Goal: Use online tool/utility: Utilize a website feature to perform a specific function

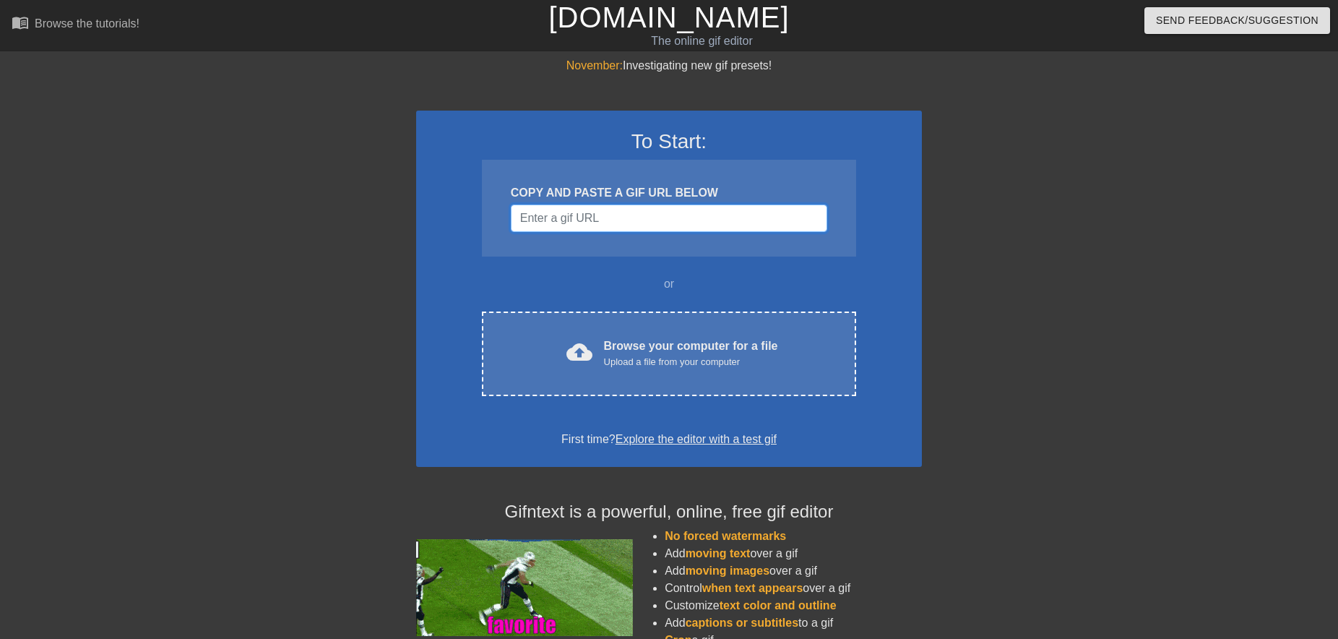
click at [611, 212] on input "Username" at bounding box center [669, 217] width 316 height 27
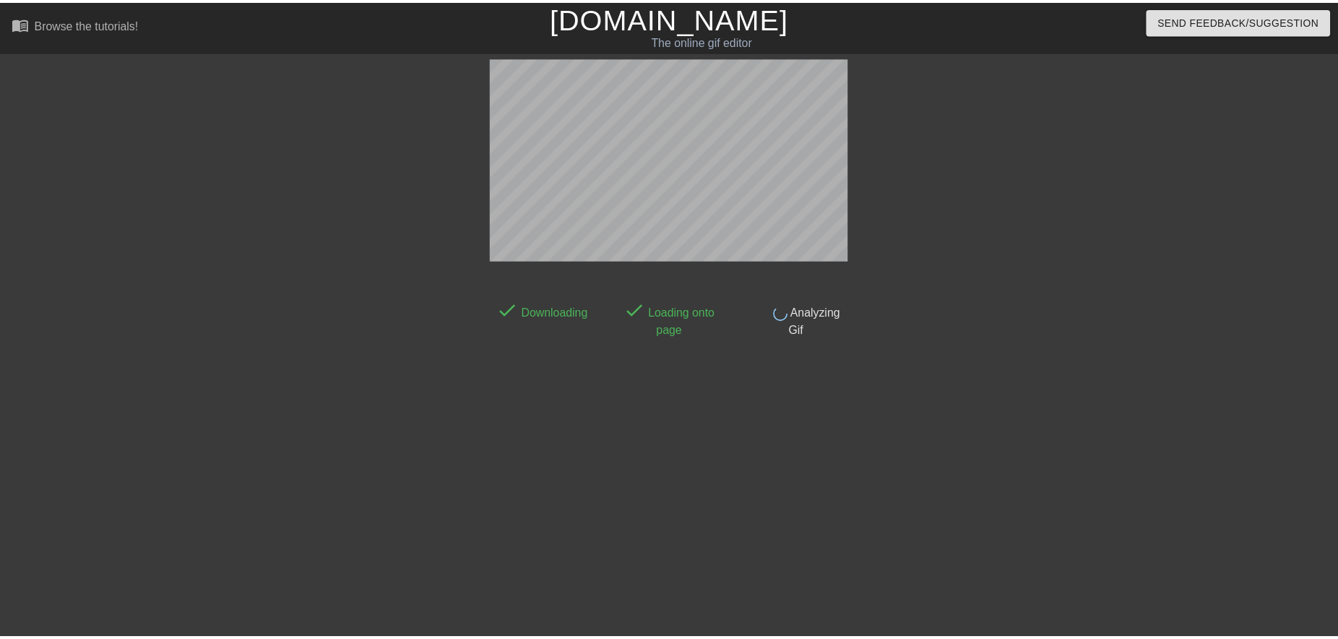
scroll to position [17, 0]
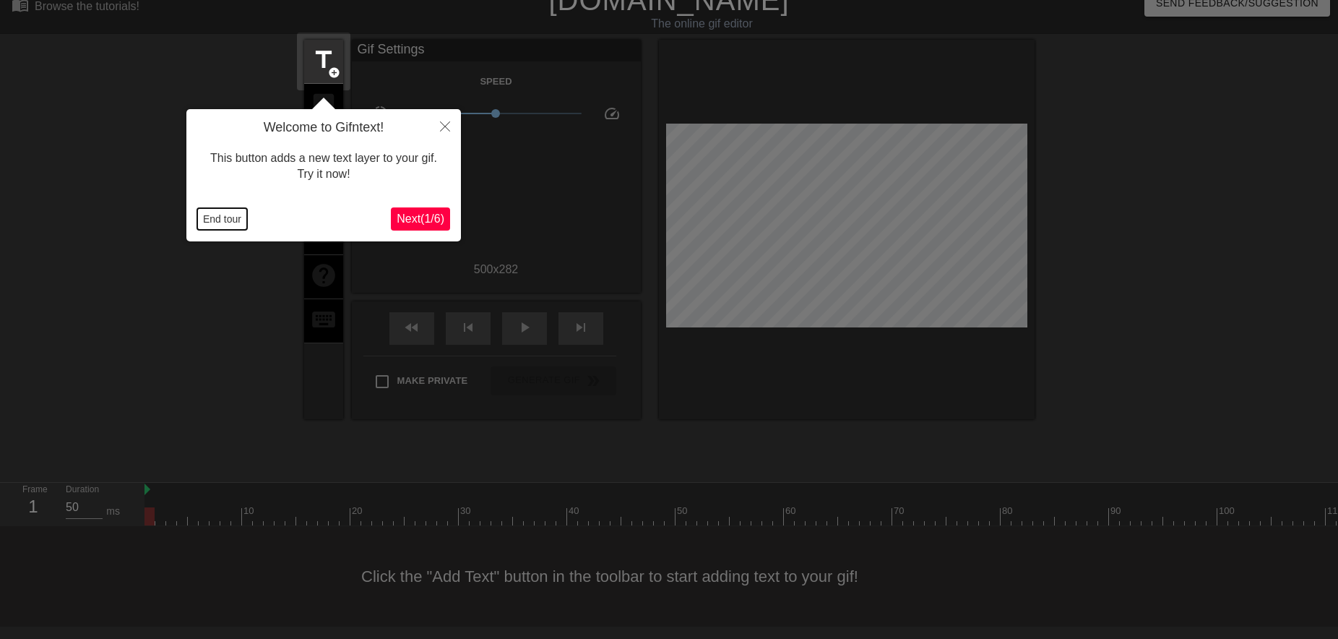
click at [231, 219] on button "End tour" at bounding box center [222, 219] width 50 height 22
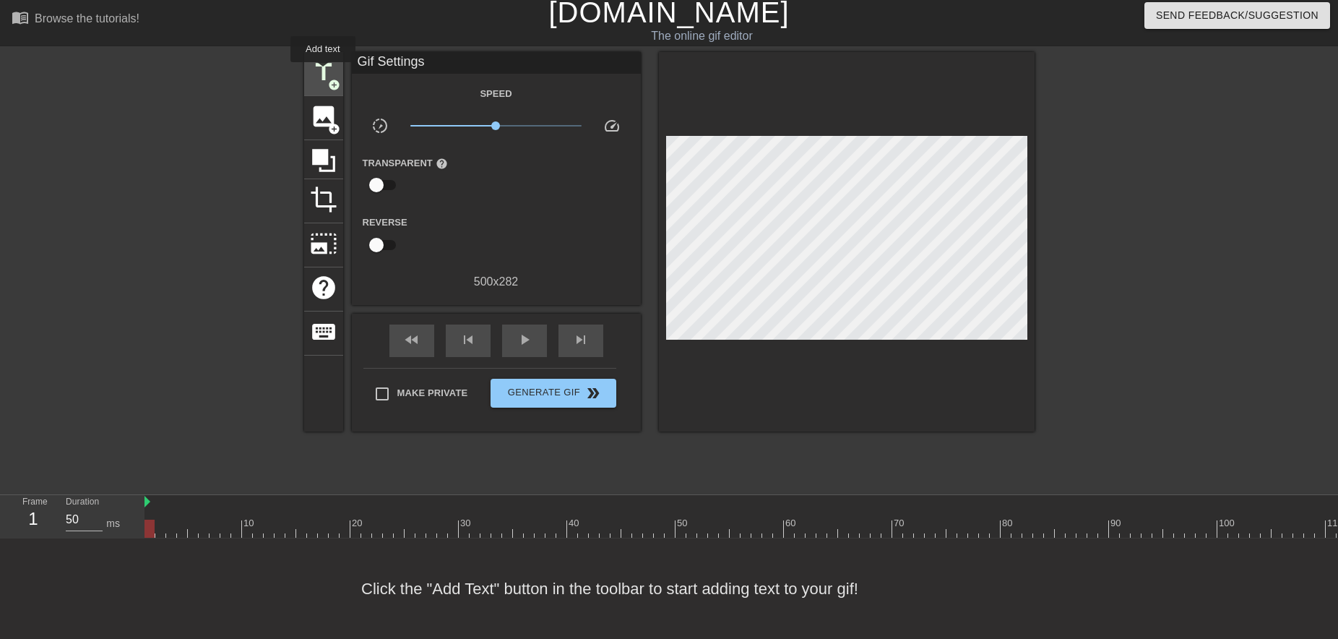
click at [323, 72] on span "title" at bounding box center [323, 72] width 27 height 27
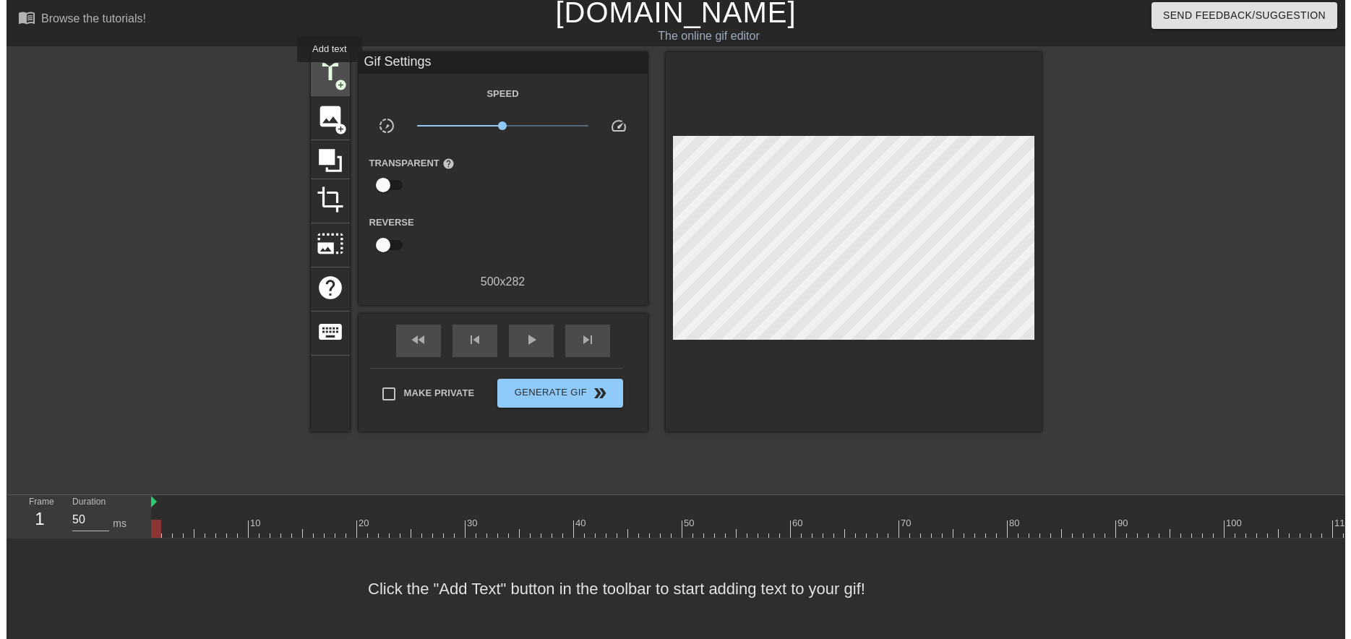
scroll to position [0, 0]
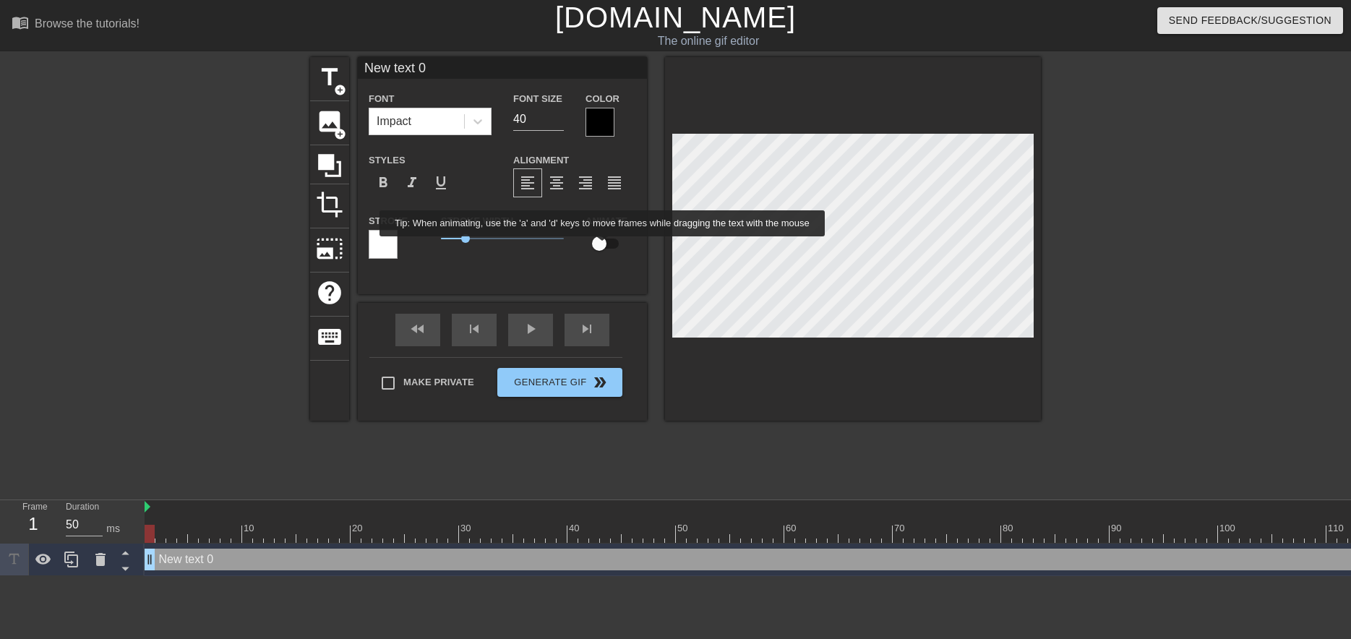
click at [603, 246] on input "checkbox" at bounding box center [599, 243] width 82 height 27
checkbox input "true"
type input "J"
type textarea "J"
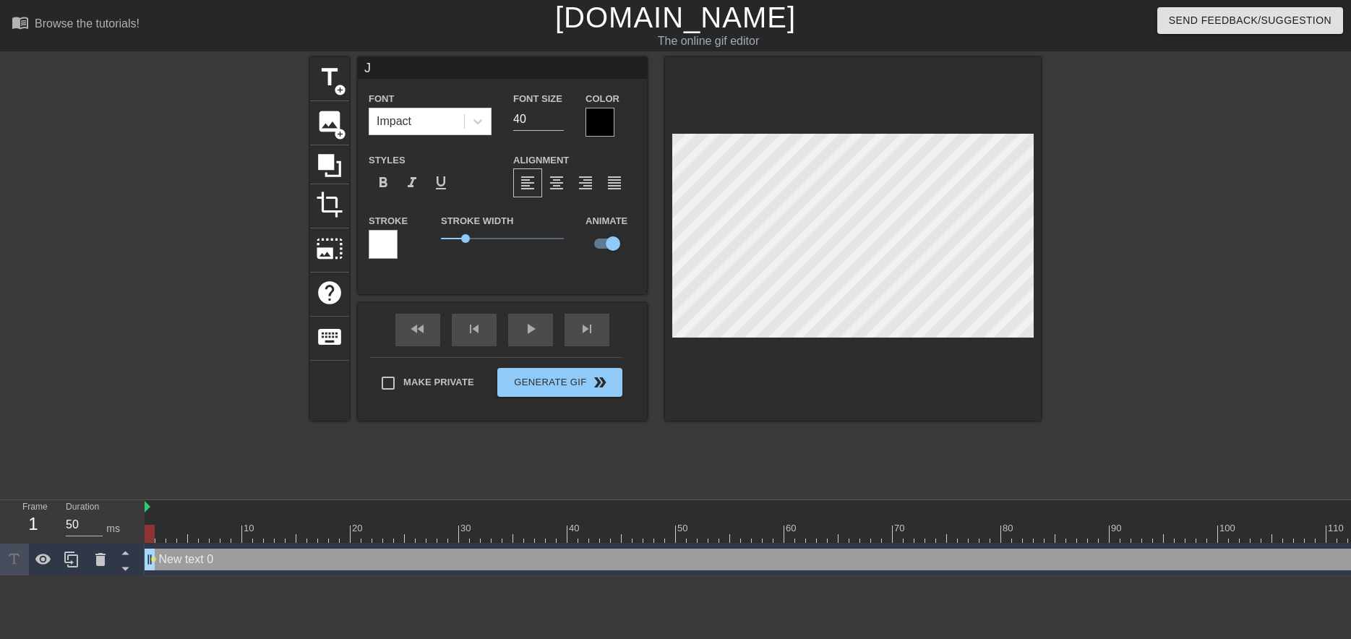
scroll to position [0, 0]
type input "[PERSON_NAME]"
type textarea "[PERSON_NAME]"
type input "JAK"
type textarea "JAK"
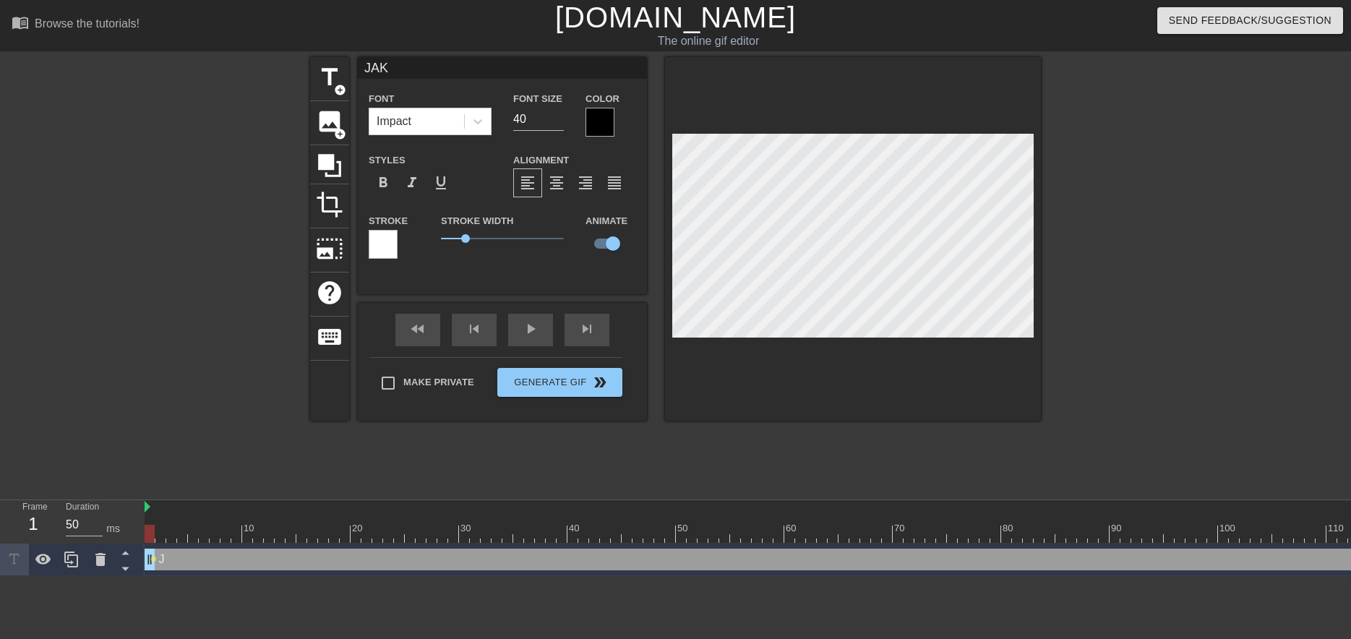
type input "[PERSON_NAME]"
type textarea "[PERSON_NAME]"
click at [1225, 244] on div at bounding box center [1166, 274] width 217 height 434
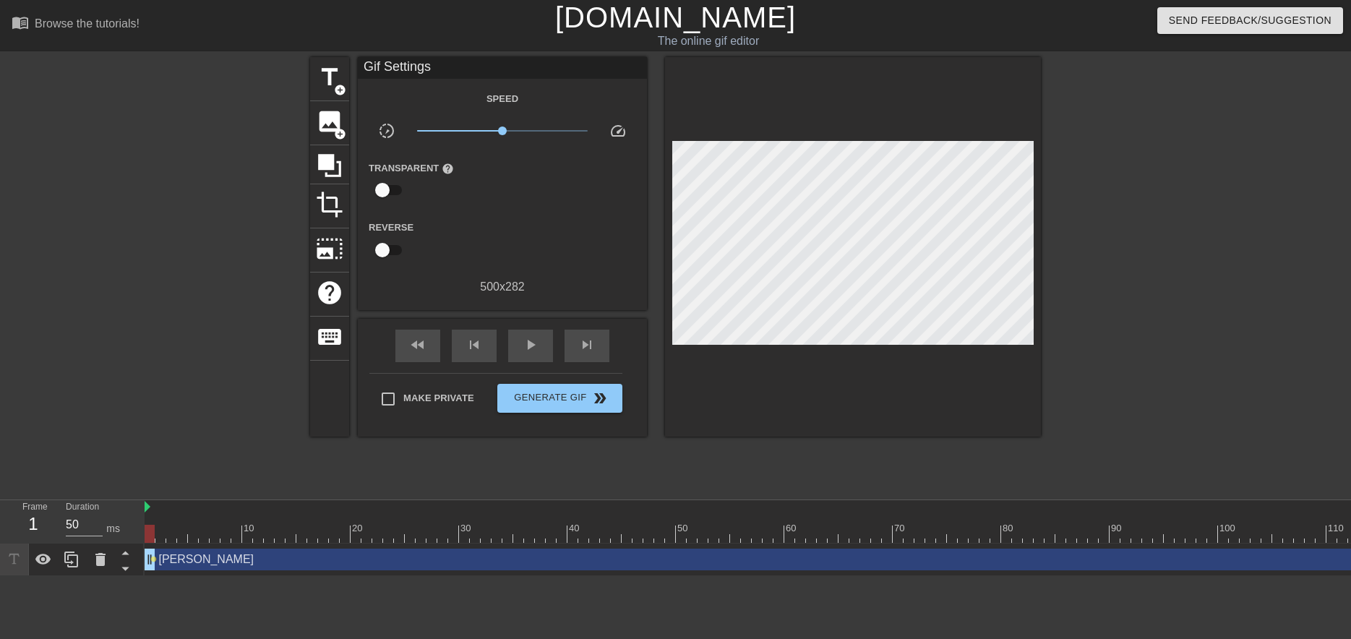
click at [1142, 254] on div at bounding box center [1166, 274] width 217 height 434
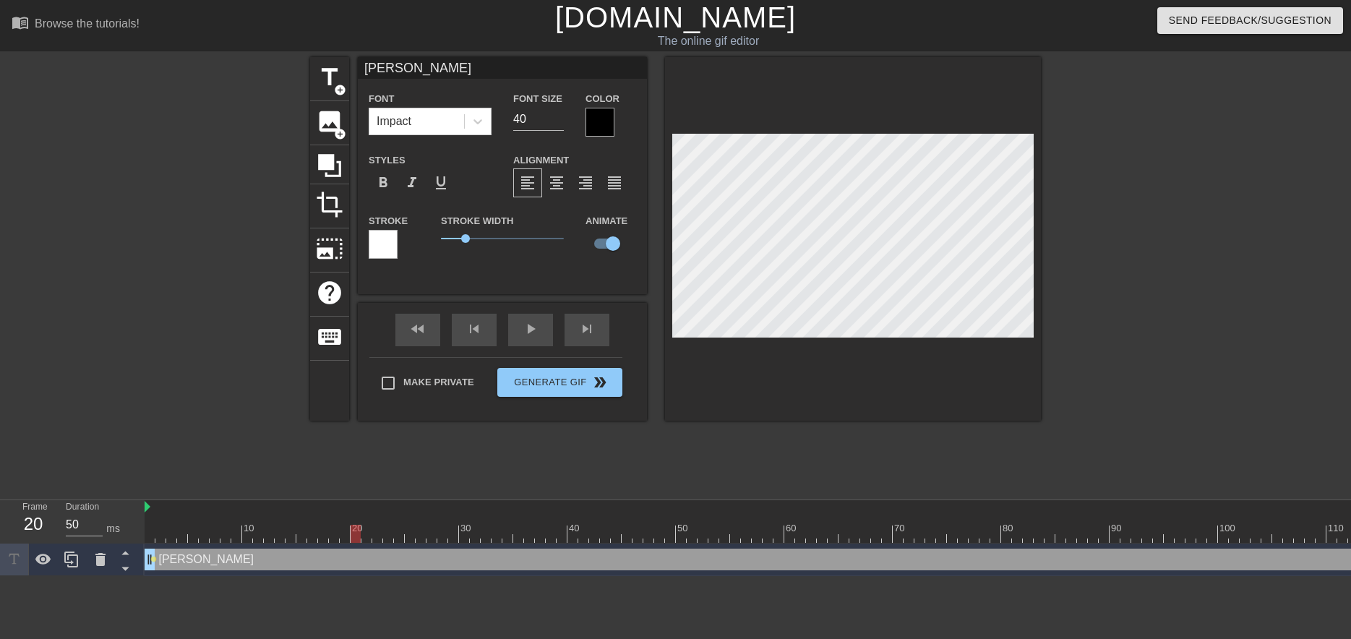
drag, startPoint x: 150, startPoint y: 534, endPoint x: 353, endPoint y: 541, distance: 203.9
click at [353, 541] on div at bounding box center [355, 534] width 10 height 18
click at [1133, 233] on div at bounding box center [1166, 274] width 217 height 434
click at [324, 94] on div "title add_circle" at bounding box center [329, 79] width 39 height 44
type input "New text 1"
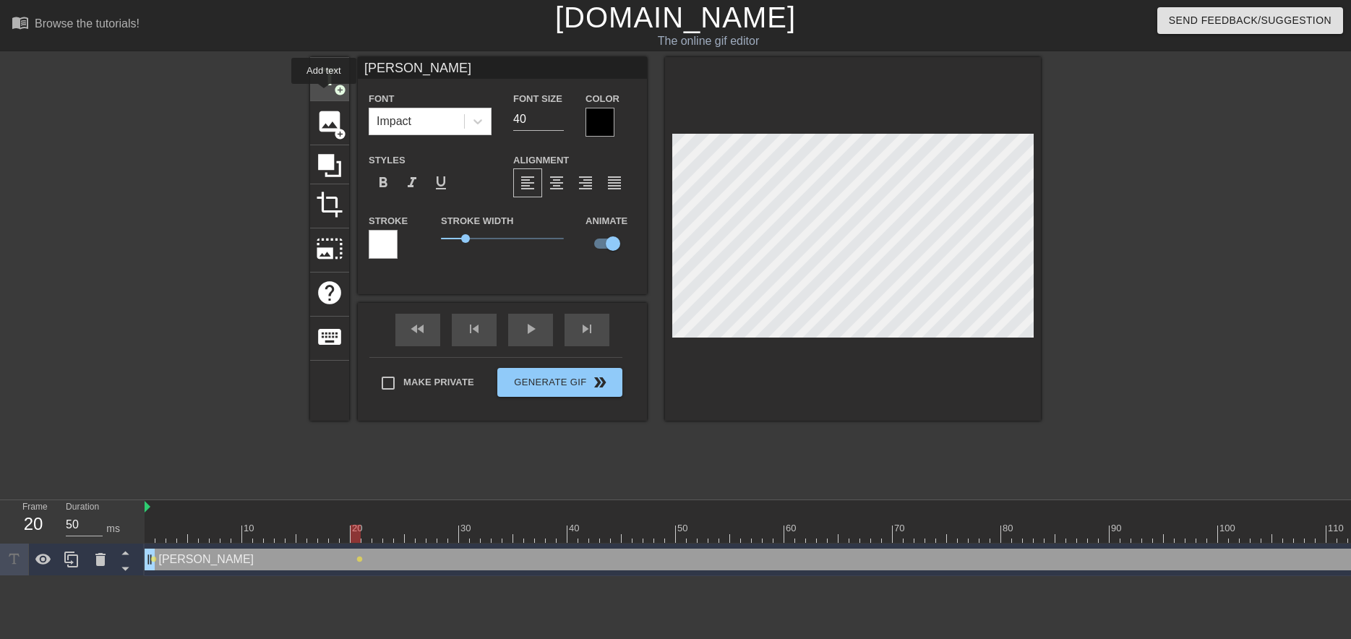
checkbox input "false"
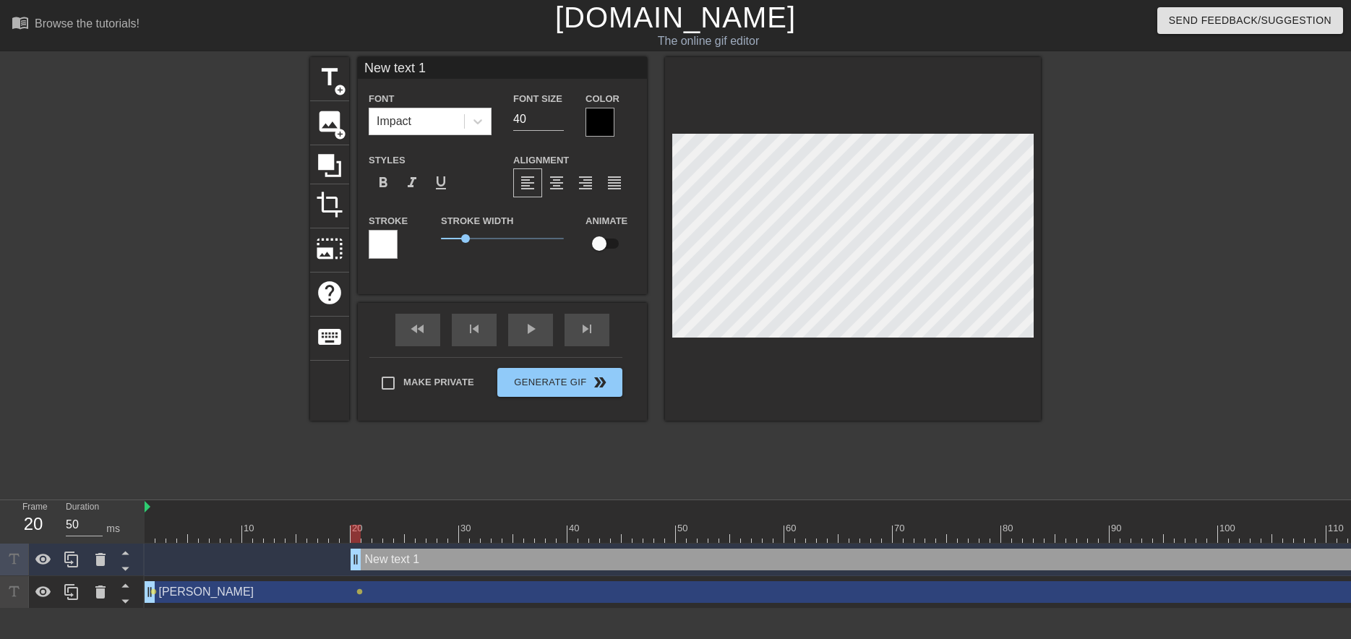
scroll to position [0, 2]
type input "R"
type textarea "R"
type input "RA"
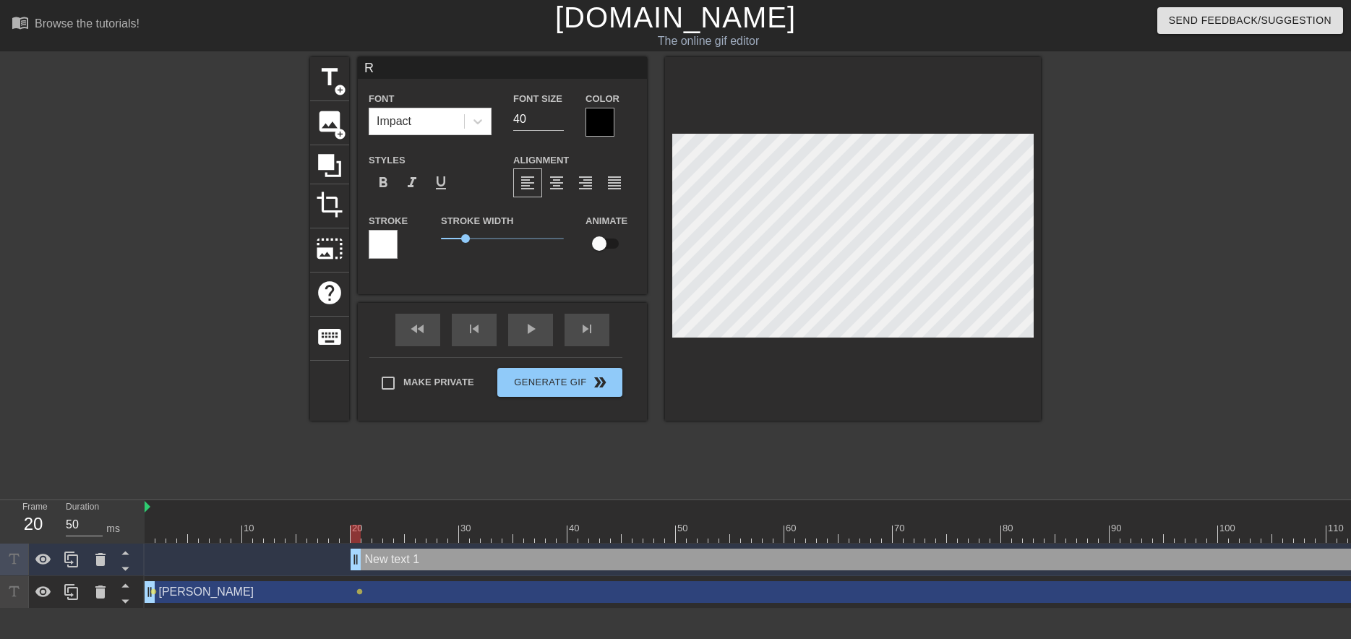
type textarea "RA"
type input "RAN"
type textarea "RAN"
type input "RAND"
type textarea "RAND"
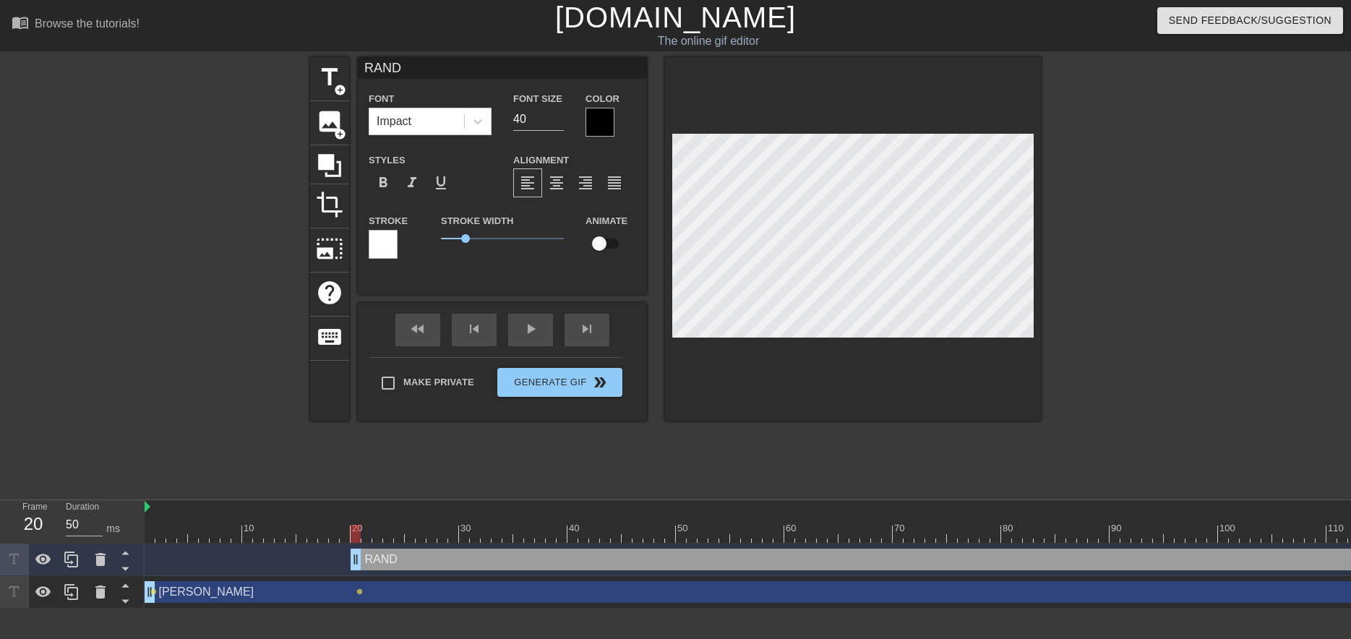
scroll to position [0, 1]
type input "[PERSON_NAME]"
type textarea "[PERSON_NAME]"
click at [1157, 264] on div at bounding box center [1166, 274] width 217 height 434
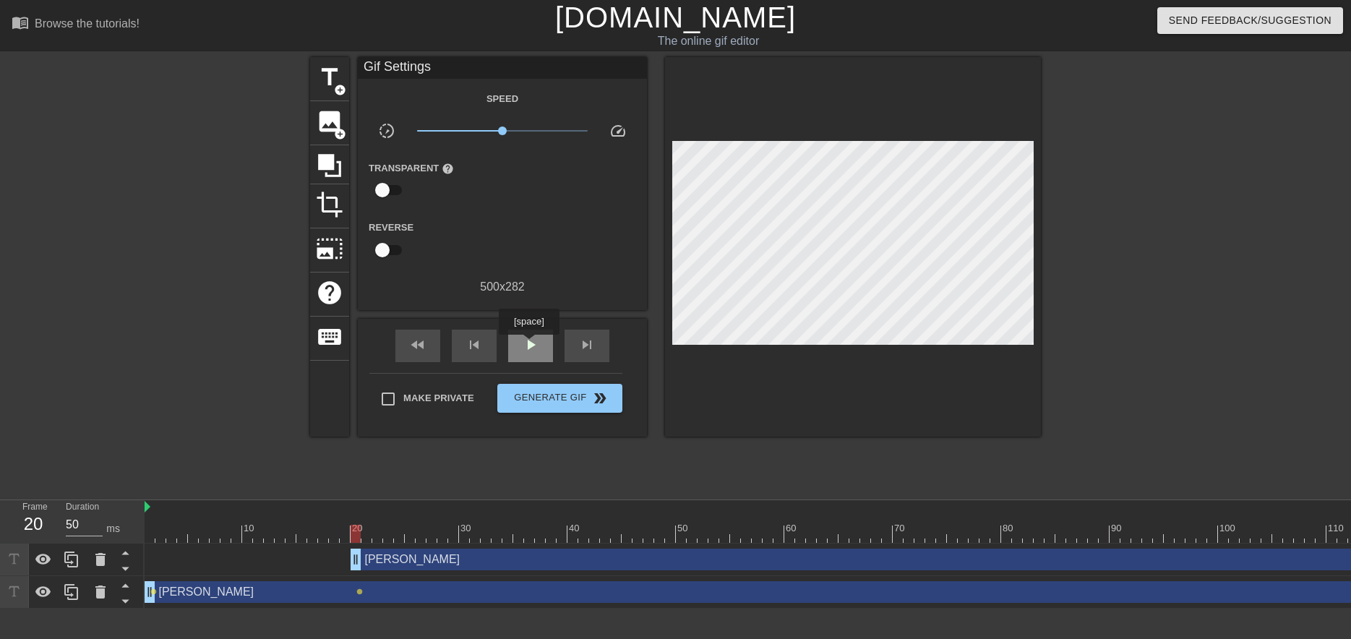
click at [528, 345] on span "play_arrow" at bounding box center [530, 344] width 17 height 17
click at [529, 349] on span "pause" at bounding box center [530, 344] width 17 height 17
drag, startPoint x: 1158, startPoint y: 534, endPoint x: 841, endPoint y: 533, distance: 316.5
click at [841, 533] on div at bounding box center [843, 534] width 10 height 18
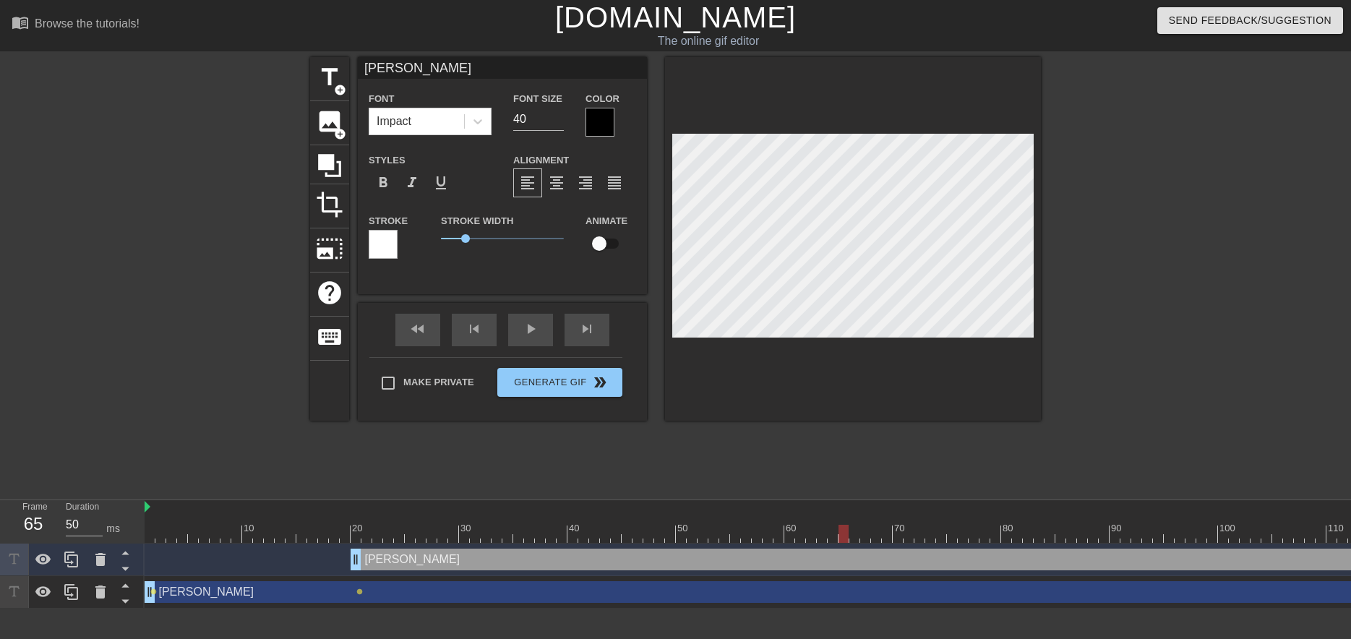
click at [677, 379] on div at bounding box center [853, 238] width 376 height 363
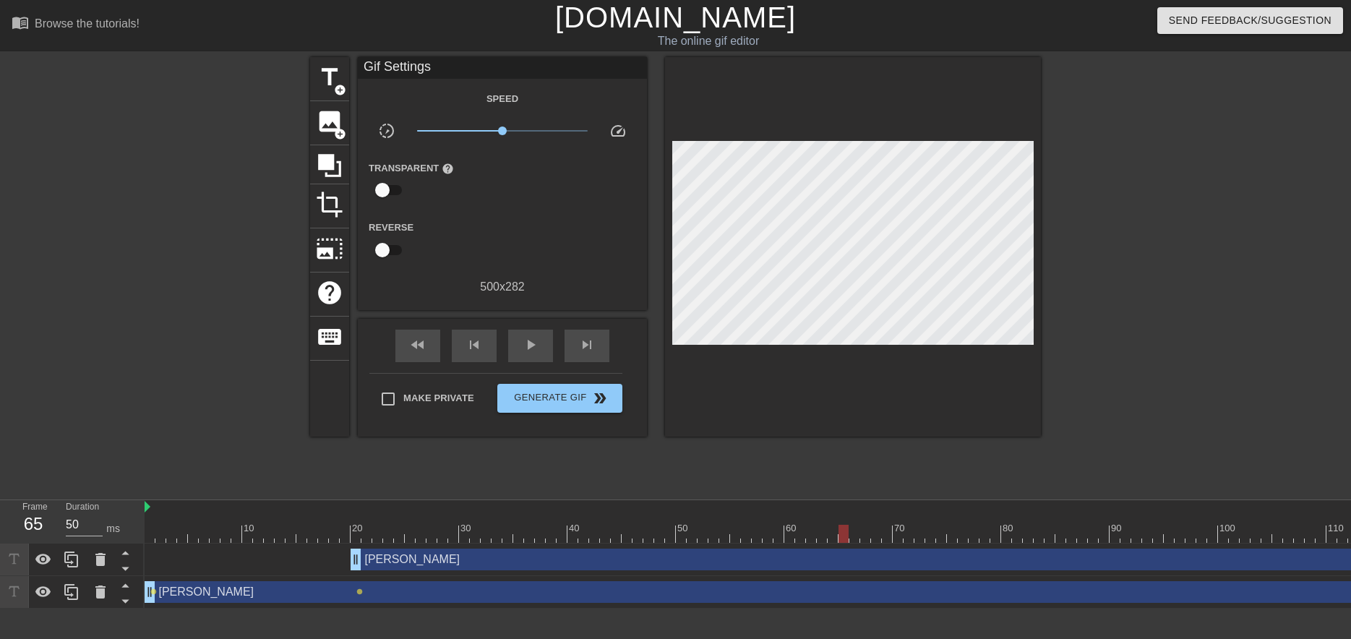
click at [1192, 371] on div at bounding box center [1166, 274] width 217 height 434
click at [535, 348] on span "play_arrow" at bounding box center [530, 344] width 17 height 17
click at [543, 347] on div "pause" at bounding box center [530, 346] width 45 height 33
drag, startPoint x: 1340, startPoint y: 532, endPoint x: 849, endPoint y: 547, distance: 490.9
click at [849, 547] on div "10 20 30 40 50 60 70 80 90 100 110 120 130 140 [PERSON_NAME] drag_handle drag_h…" at bounding box center [748, 554] width 1206 height 108
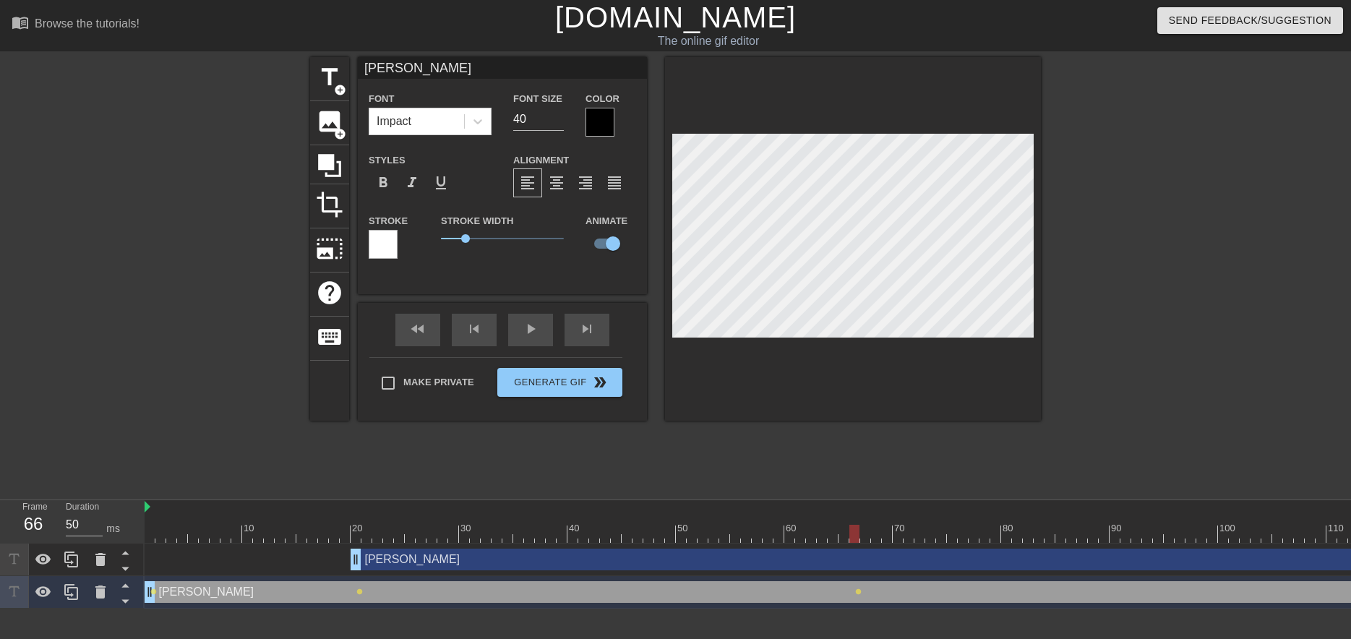
click at [400, 556] on div "[PERSON_NAME] drag_handle drag_handle" at bounding box center [1038, 559] width 1377 height 22
type input "[PERSON_NAME]"
checkbox input "false"
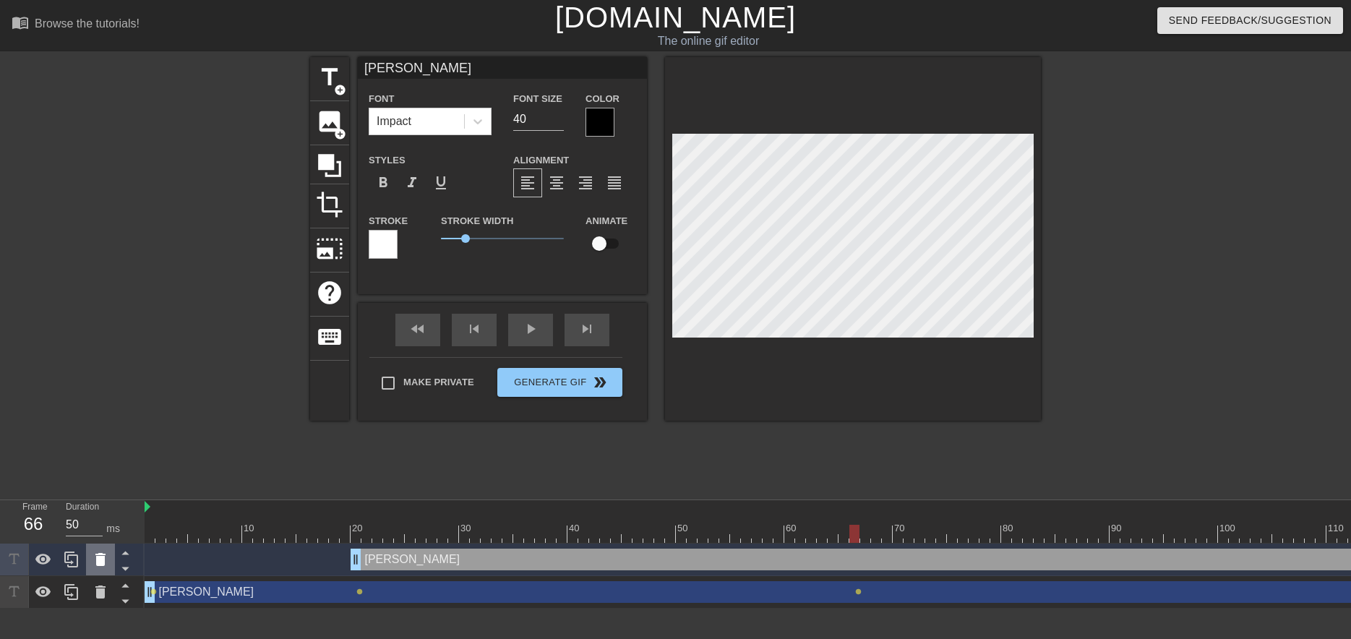
click at [101, 566] on icon at bounding box center [100, 559] width 10 height 13
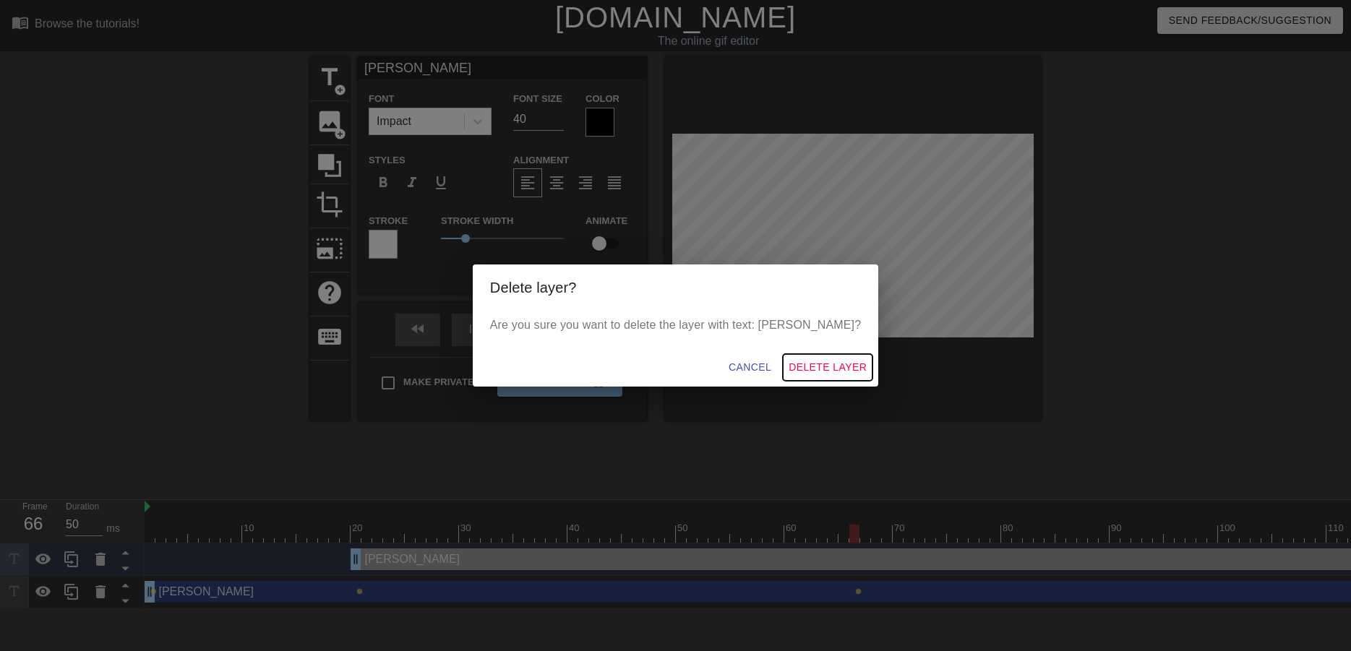
click at [788, 371] on span "Delete Layer" at bounding box center [827, 367] width 78 height 18
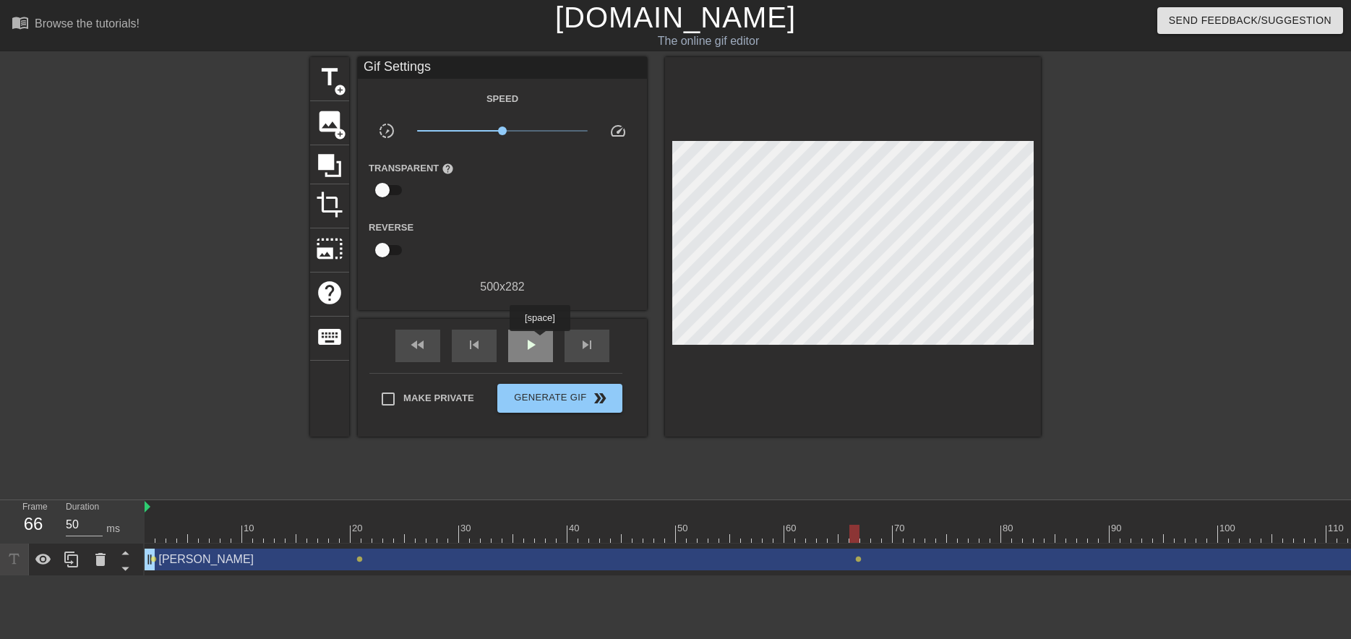
click at [539, 340] on div "play_arrow" at bounding box center [530, 346] width 45 height 33
click at [529, 346] on span "pause" at bounding box center [530, 344] width 17 height 17
drag, startPoint x: 486, startPoint y: 534, endPoint x: 148, endPoint y: 546, distance: 337.6
click at [148, 546] on div "10 20 30 40 50 60 70 80 90 100 110 120 130 140 JAKE drag_handle drag_handle len…" at bounding box center [748, 538] width 1206 height 76
click at [327, 85] on span "title" at bounding box center [329, 77] width 27 height 27
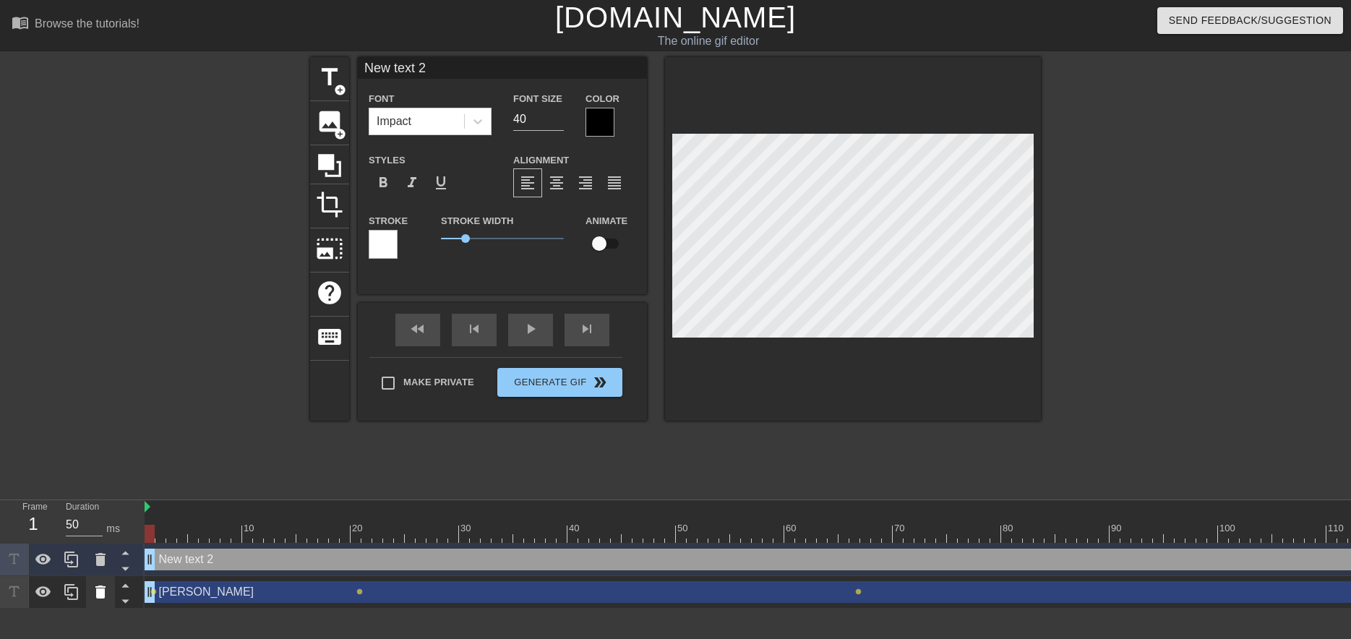
click at [104, 595] on icon at bounding box center [100, 591] width 10 height 13
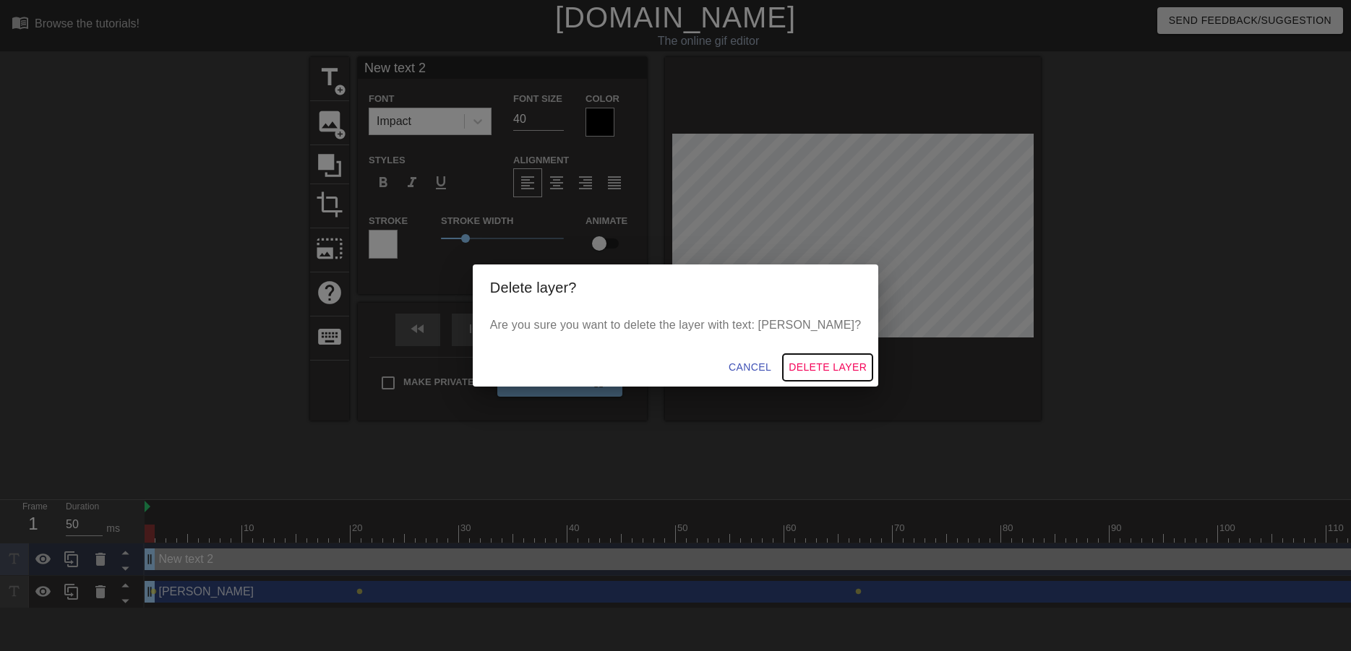
click at [798, 365] on span "Delete Layer" at bounding box center [827, 367] width 78 height 18
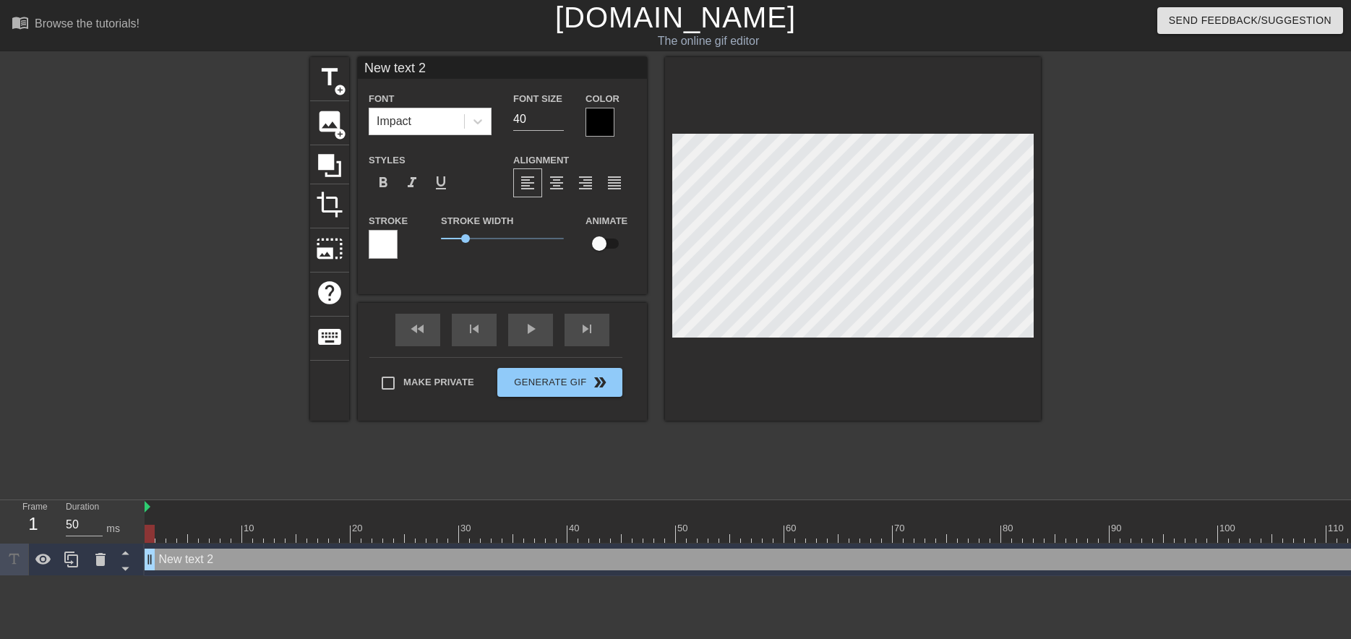
scroll to position [0, 2]
type textarea "J"
type input "J"
type textarea "[PERSON_NAME]"
type input "[PERSON_NAME]"
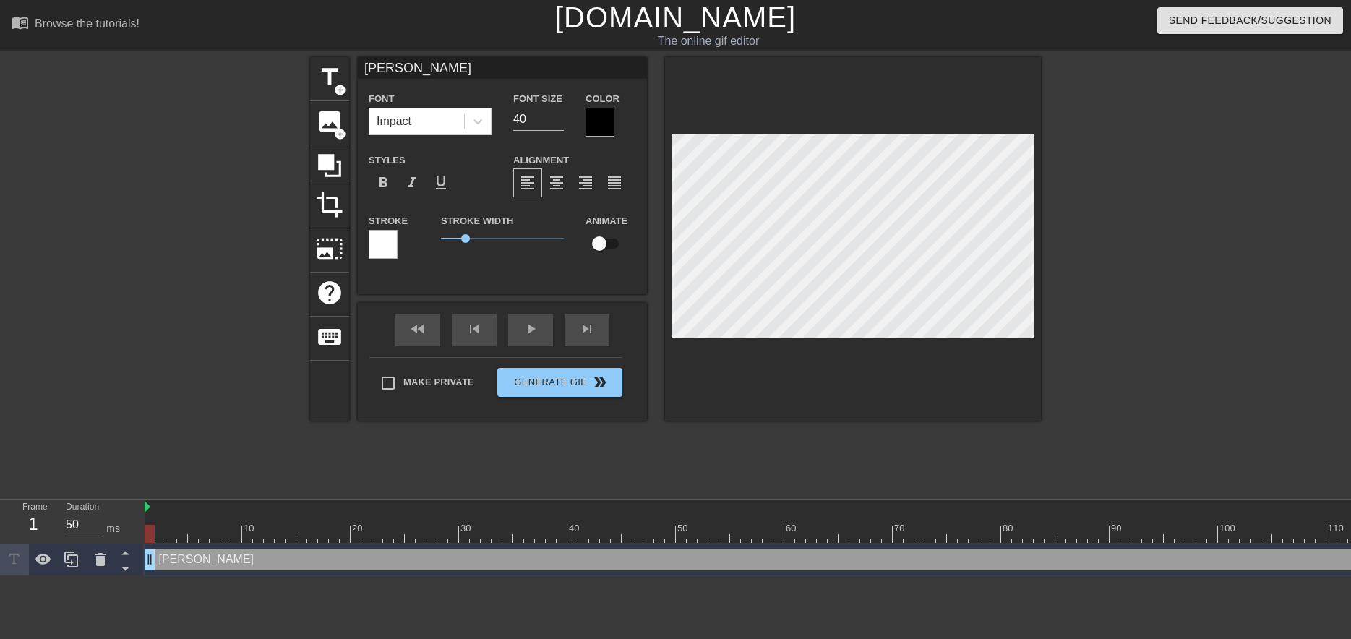
scroll to position [0, 0]
type textarea "JAK"
type input "JAK"
type textarea "[PERSON_NAME]"
type input "[PERSON_NAME]"
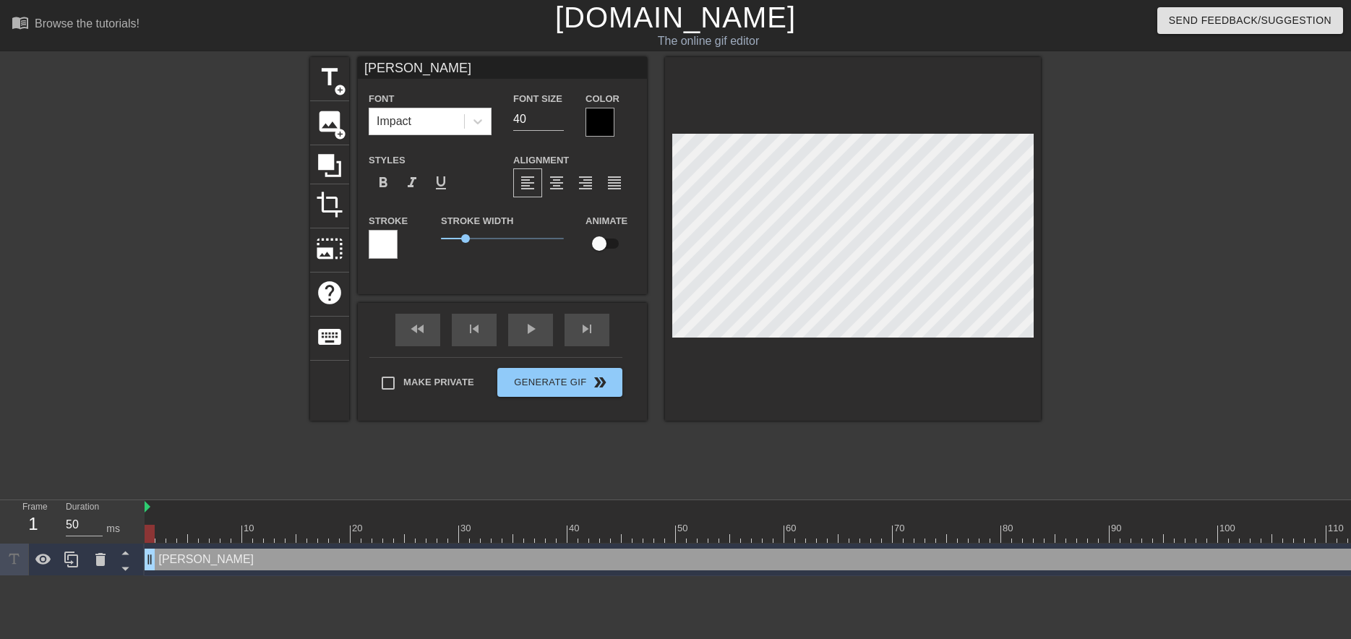
click at [1076, 239] on div at bounding box center [1166, 274] width 217 height 434
drag, startPoint x: 152, startPoint y: 534, endPoint x: 362, endPoint y: 548, distance: 210.0
click at [362, 548] on div "10 20 30 40 50 60 70 80 90 100 110 120 130 140 JAKE drag_handle drag_handle" at bounding box center [748, 538] width 1206 height 76
drag, startPoint x: 364, startPoint y: 535, endPoint x: 832, endPoint y: 548, distance: 468.4
click at [832, 548] on div "10 20 30 40 50 60 70 80 90 100 110 120 130 140 JAKE drag_handle drag_handle" at bounding box center [748, 538] width 1206 height 76
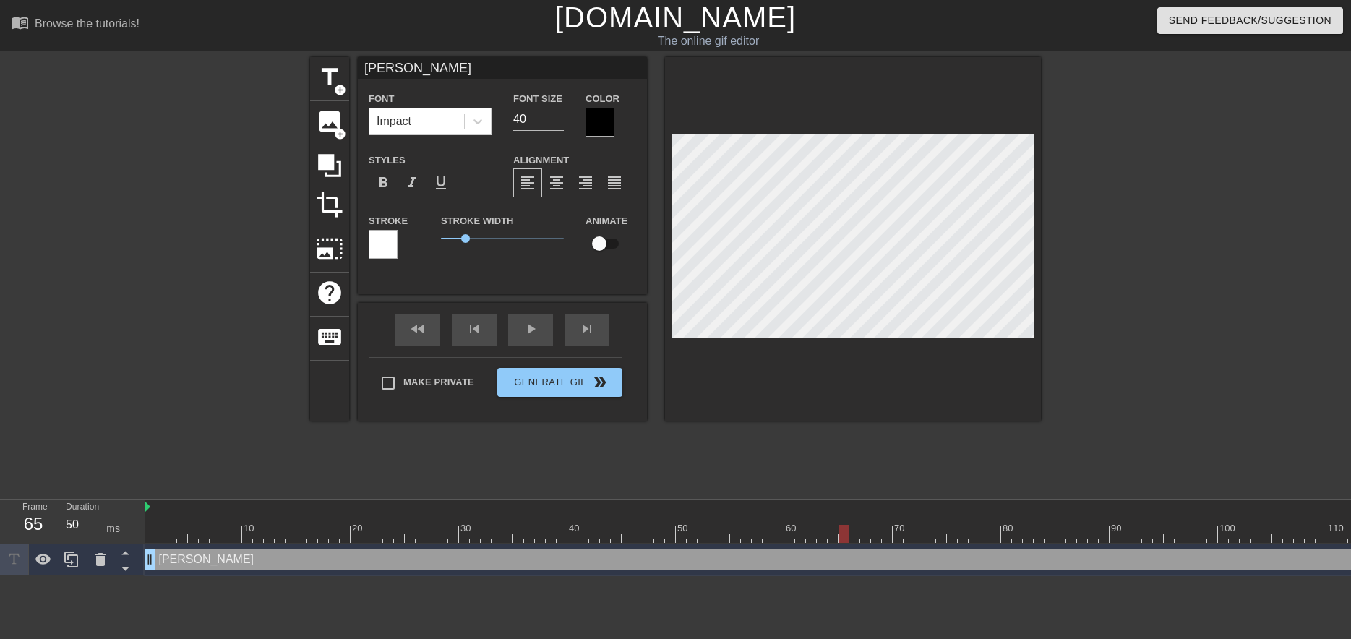
drag, startPoint x: 834, startPoint y: 538, endPoint x: 843, endPoint y: 537, distance: 9.4
click at [843, 537] on div at bounding box center [843, 534] width 10 height 18
click at [1141, 328] on div at bounding box center [1166, 274] width 217 height 434
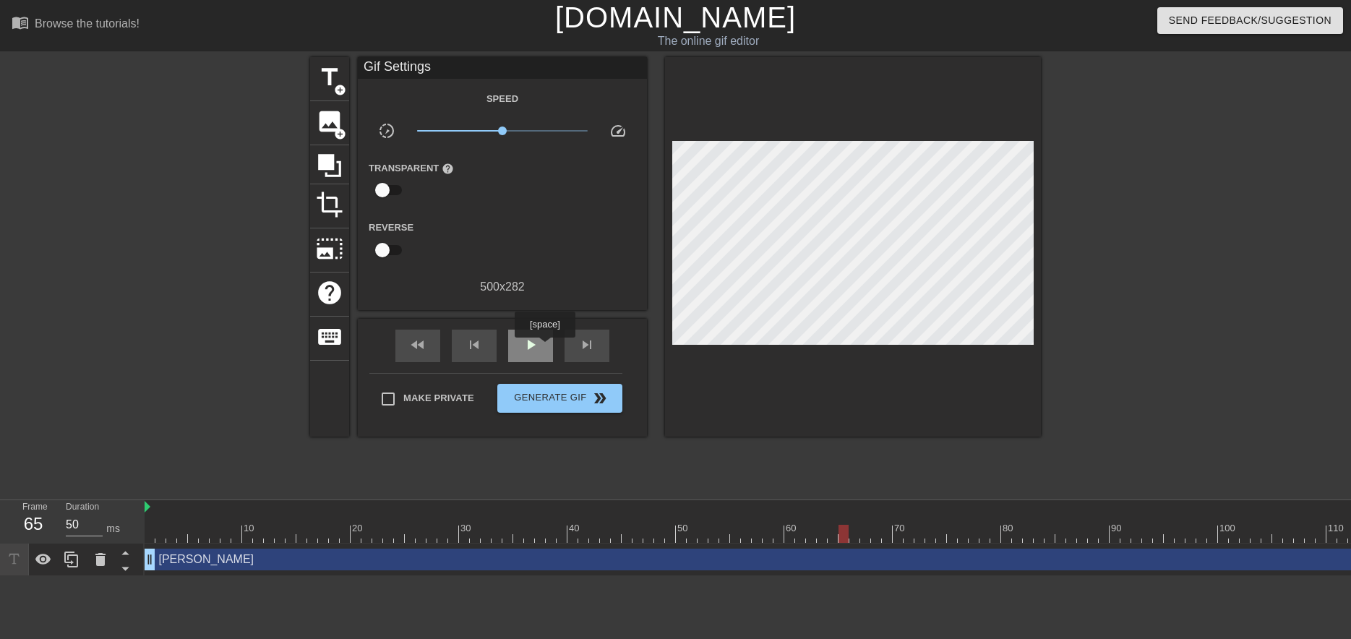
click at [544, 347] on div "play_arrow" at bounding box center [530, 346] width 45 height 33
click at [544, 347] on div "pause" at bounding box center [530, 346] width 45 height 33
drag, startPoint x: 248, startPoint y: 538, endPoint x: 148, endPoint y: 543, distance: 99.8
click at [148, 543] on div "10 20 30 40 50 60 70 80 90 100 110 120 130 140 JAKE drag_handle drag_handle" at bounding box center [748, 538] width 1206 height 76
drag, startPoint x: 150, startPoint y: 534, endPoint x: 147, endPoint y: 542, distance: 8.5
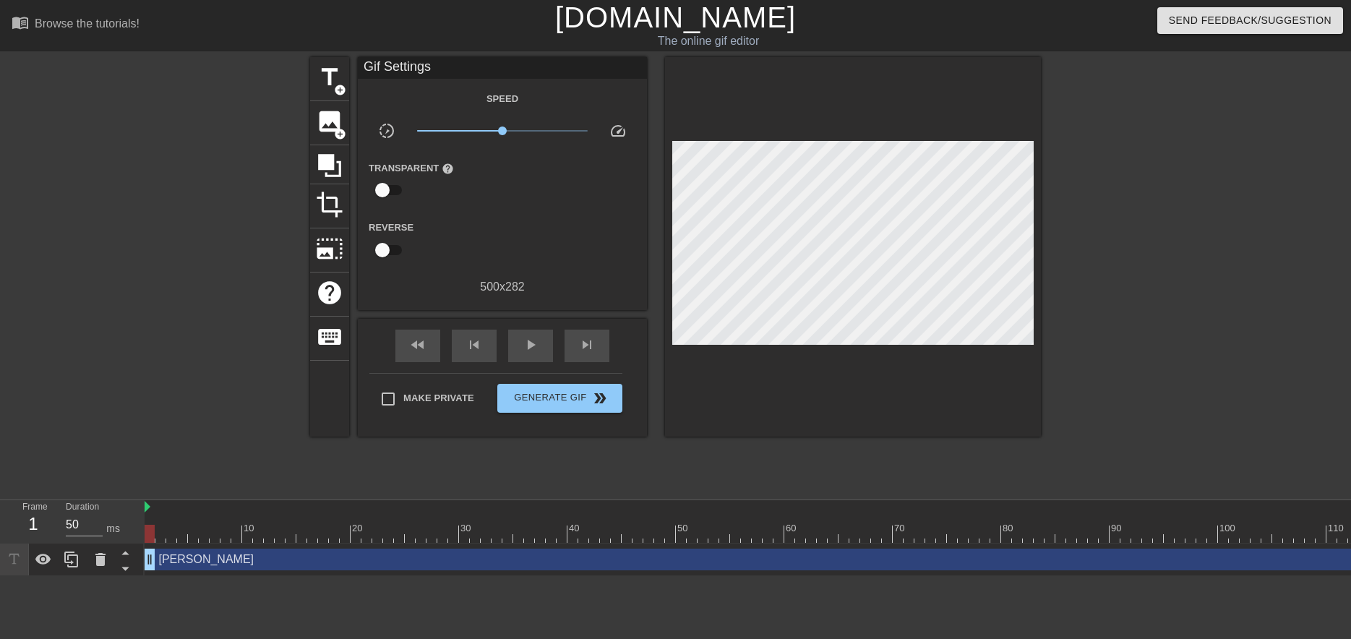
click at [147, 542] on div at bounding box center [150, 534] width 10 height 18
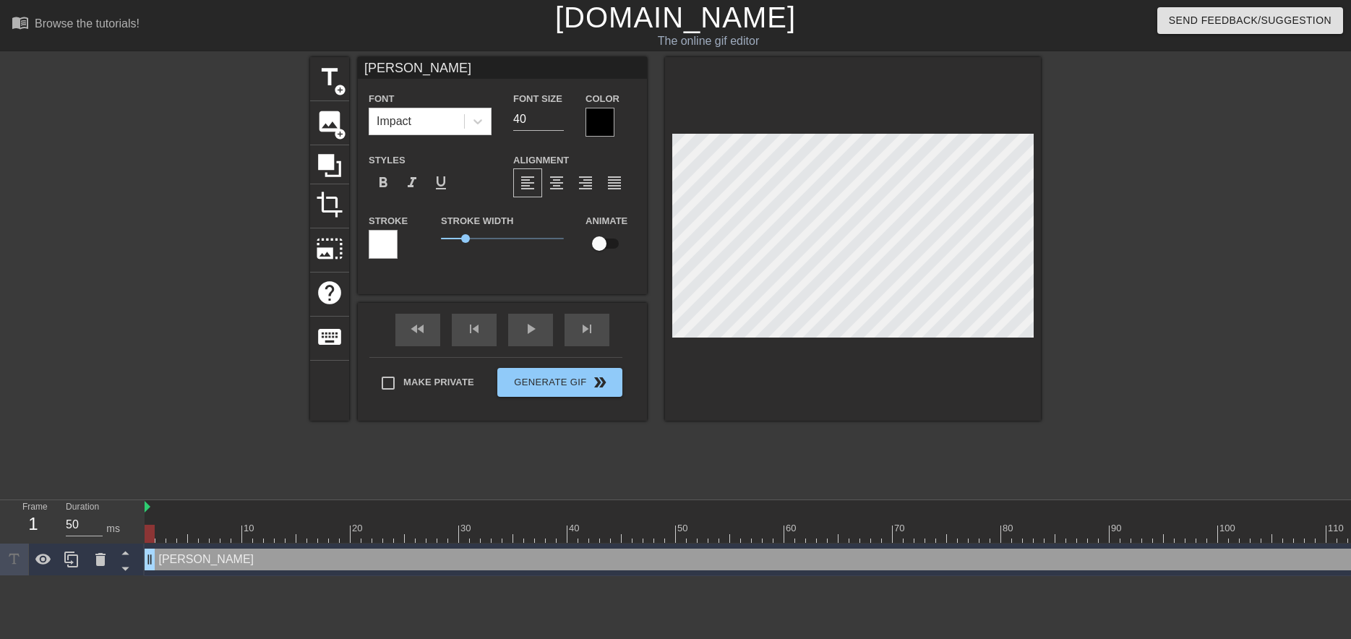
click at [606, 246] on input "checkbox" at bounding box center [599, 243] width 82 height 27
checkbox input "true"
drag, startPoint x: 150, startPoint y: 534, endPoint x: 343, endPoint y: 538, distance: 193.0
click at [343, 538] on div at bounding box center [345, 534] width 10 height 18
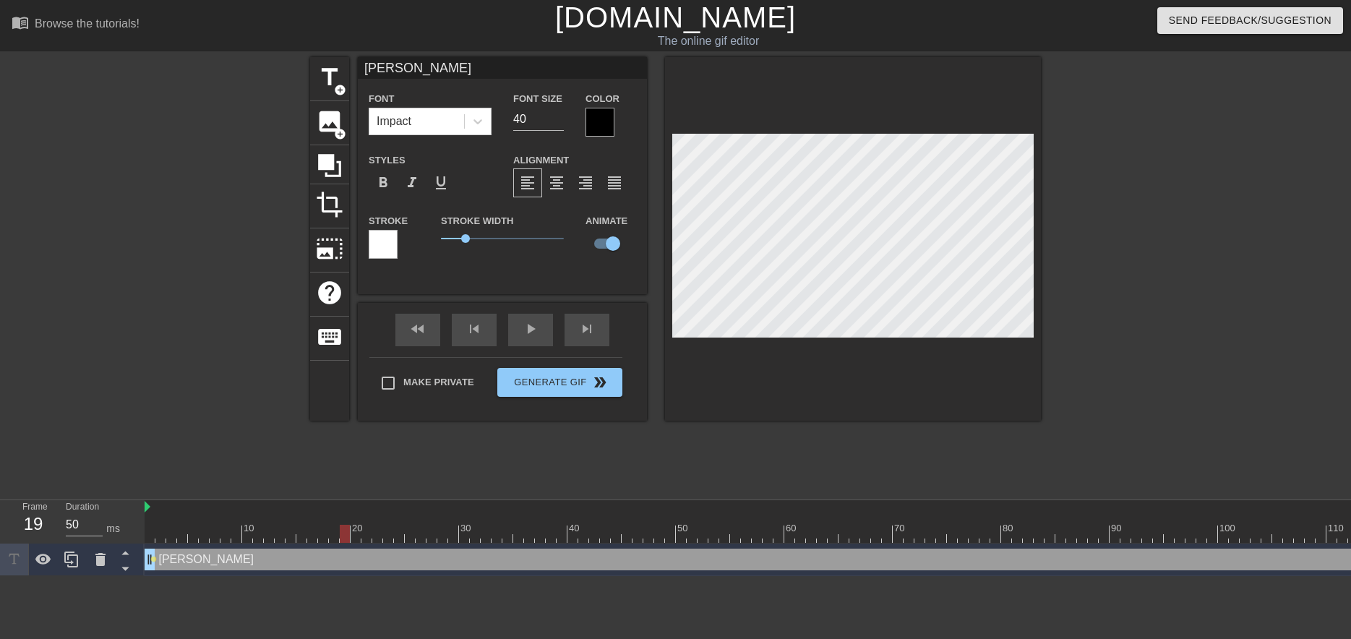
click at [350, 536] on div at bounding box center [936, 534] width 1582 height 18
drag, startPoint x: 346, startPoint y: 536, endPoint x: 358, endPoint y: 536, distance: 11.6
click at [358, 536] on div at bounding box center [355, 534] width 10 height 18
drag, startPoint x: 355, startPoint y: 534, endPoint x: 846, endPoint y: 536, distance: 491.4
click at [846, 536] on div at bounding box center [843, 534] width 10 height 18
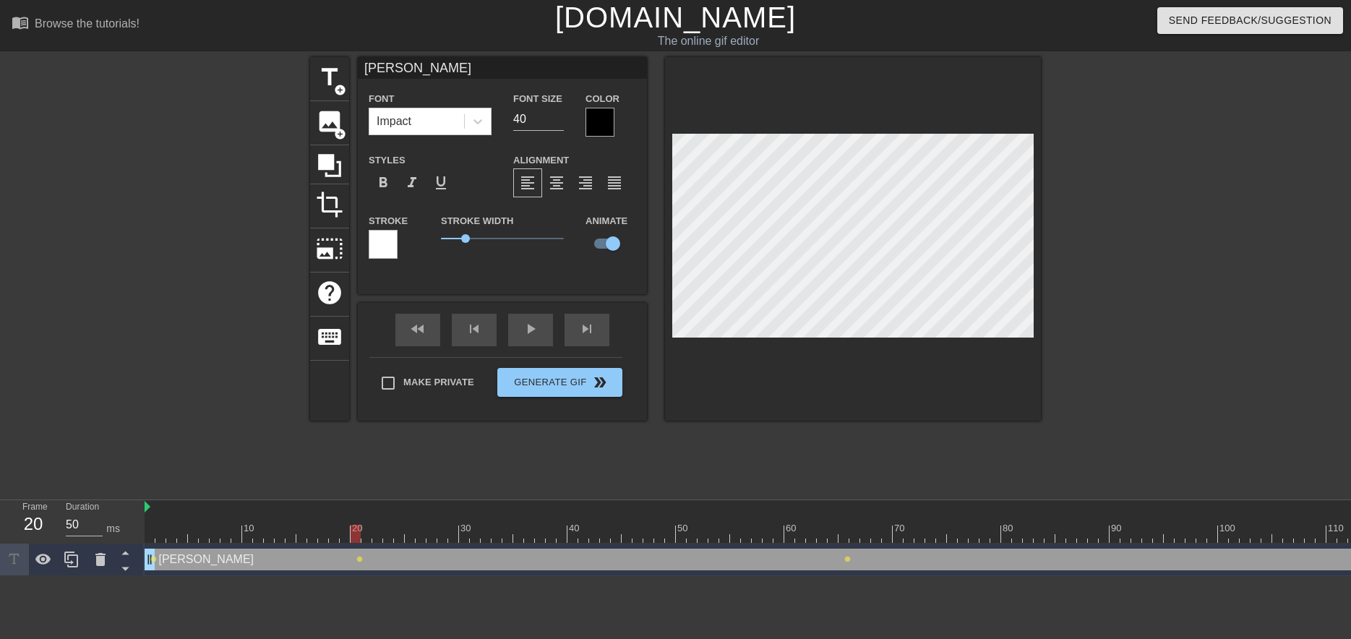
drag, startPoint x: 845, startPoint y: 532, endPoint x: 355, endPoint y: 539, distance: 490.7
click at [355, 539] on div at bounding box center [355, 534] width 10 height 18
click at [328, 87] on span "title" at bounding box center [329, 77] width 27 height 27
type input "New text 3"
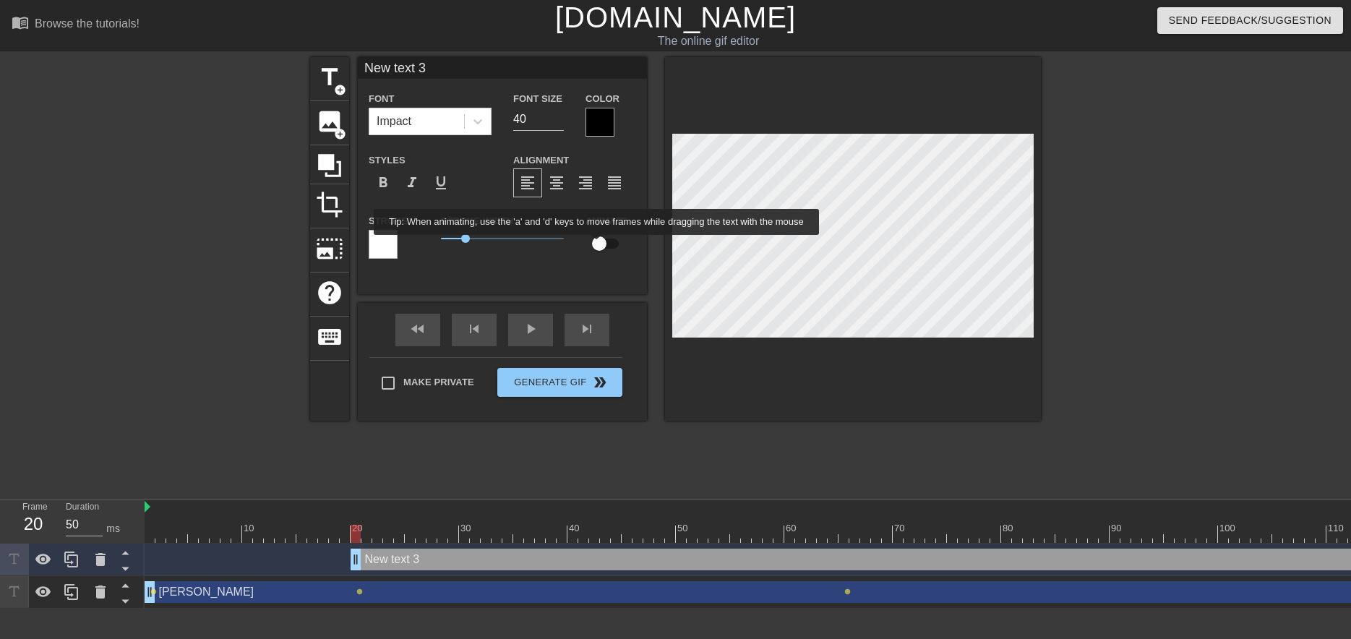
click at [600, 244] on input "checkbox" at bounding box center [599, 243] width 82 height 27
checkbox input "true"
type input "R"
type textarea "R"
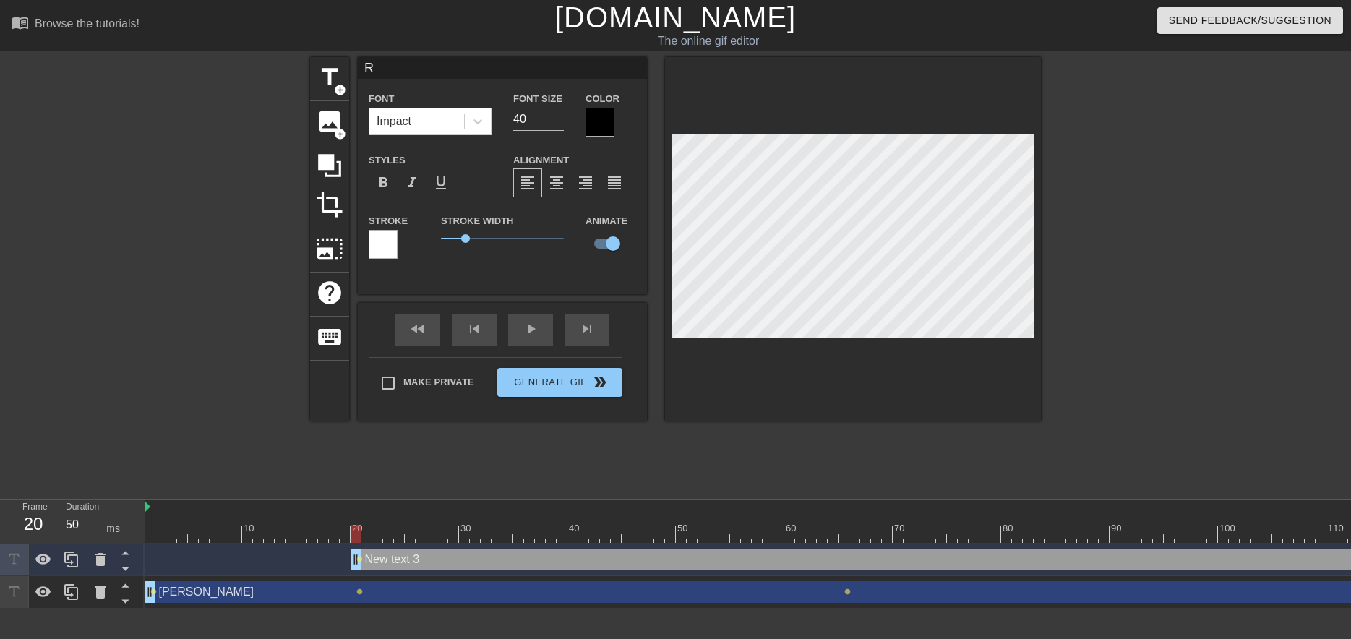
type input "RA"
type textarea "RA"
type input "RAN"
type textarea "RAN"
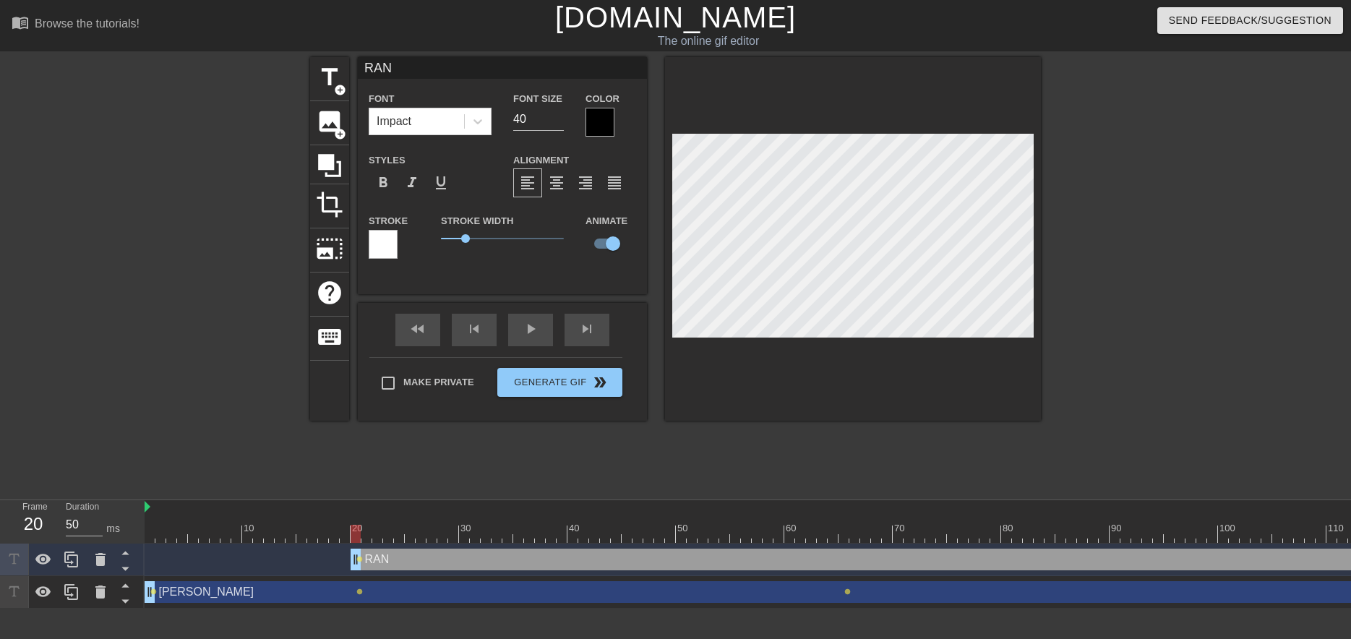
type input "RAND"
type textarea "RAND"
type input "[PERSON_NAME]"
type textarea "[PERSON_NAME]"
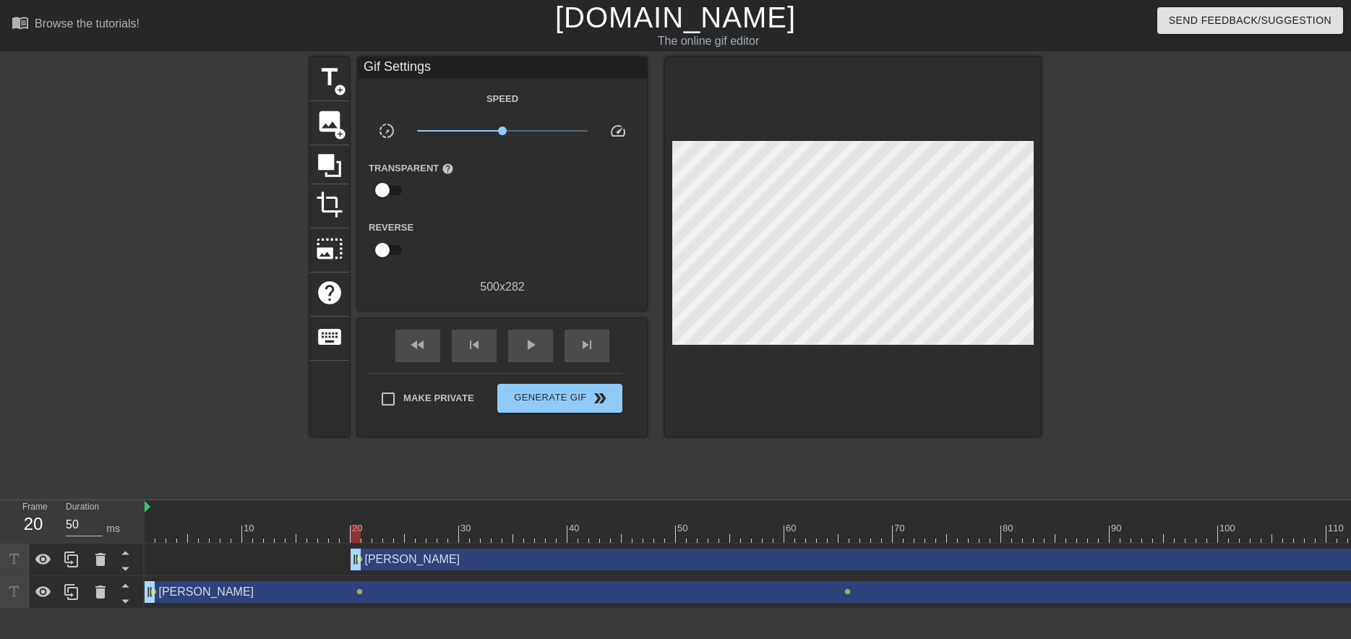
click at [1184, 267] on div at bounding box center [1166, 274] width 217 height 434
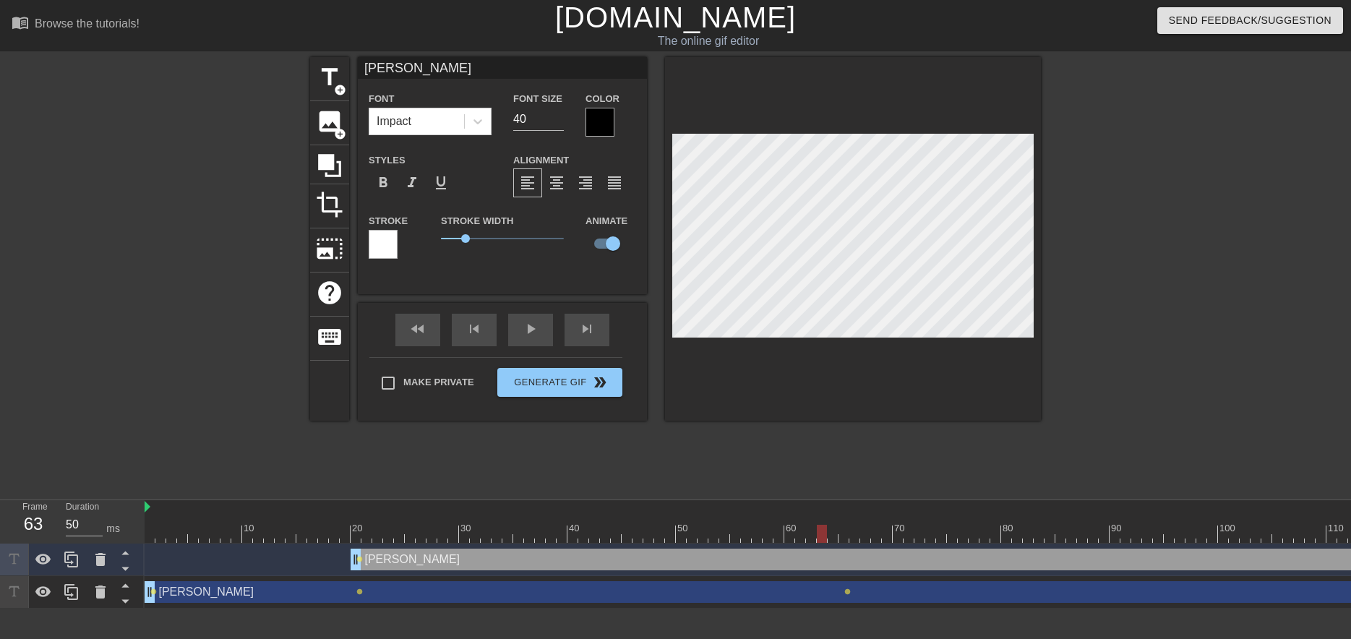
drag, startPoint x: 356, startPoint y: 538, endPoint x: 819, endPoint y: 545, distance: 464.0
click at [819, 545] on div "10 20 30 40 50 60 70 80 90 100 110 120 130 140 [PERSON_NAME] drag_handle drag_h…" at bounding box center [748, 554] width 1206 height 108
click at [727, 366] on div at bounding box center [853, 238] width 376 height 363
drag, startPoint x: 824, startPoint y: 535, endPoint x: 805, endPoint y: 541, distance: 19.9
click at [805, 541] on div at bounding box center [936, 534] width 1582 height 18
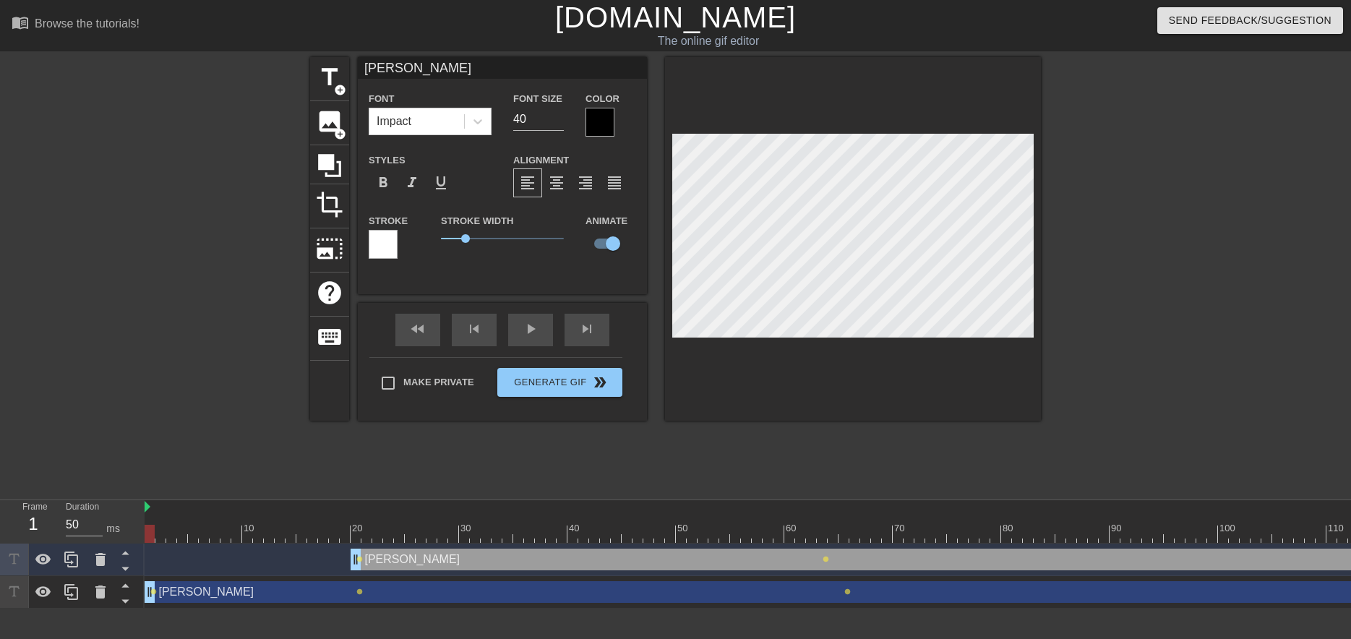
drag, startPoint x: 799, startPoint y: 533, endPoint x: 150, endPoint y: 559, distance: 650.1
click at [150, 559] on div "10 20 30 40 50 60 70 80 90 100 110 120 130 140 [PERSON_NAME] drag_handle drag_h…" at bounding box center [748, 554] width 1206 height 108
click at [525, 335] on span "play_arrow" at bounding box center [530, 328] width 17 height 17
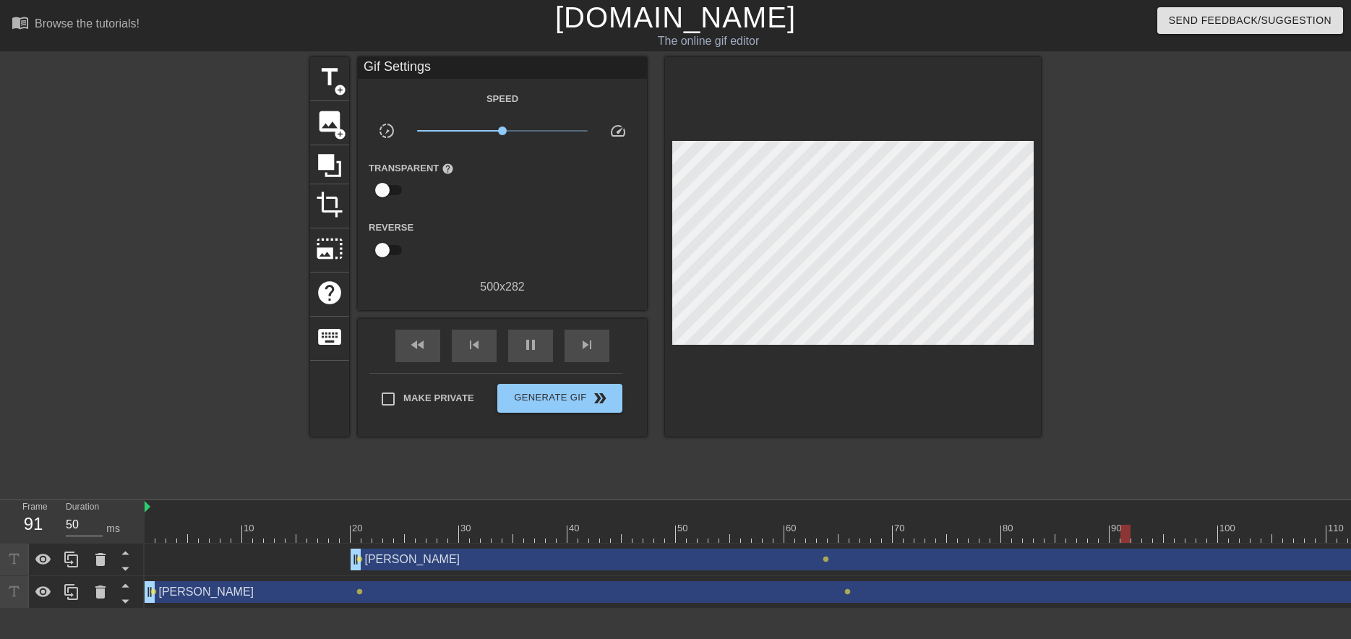
click at [556, 411] on div "Make Private Generate Gif double_arrow" at bounding box center [495, 401] width 253 height 57
click at [559, 404] on span "Generate Gif double_arrow" at bounding box center [559, 397] width 113 height 17
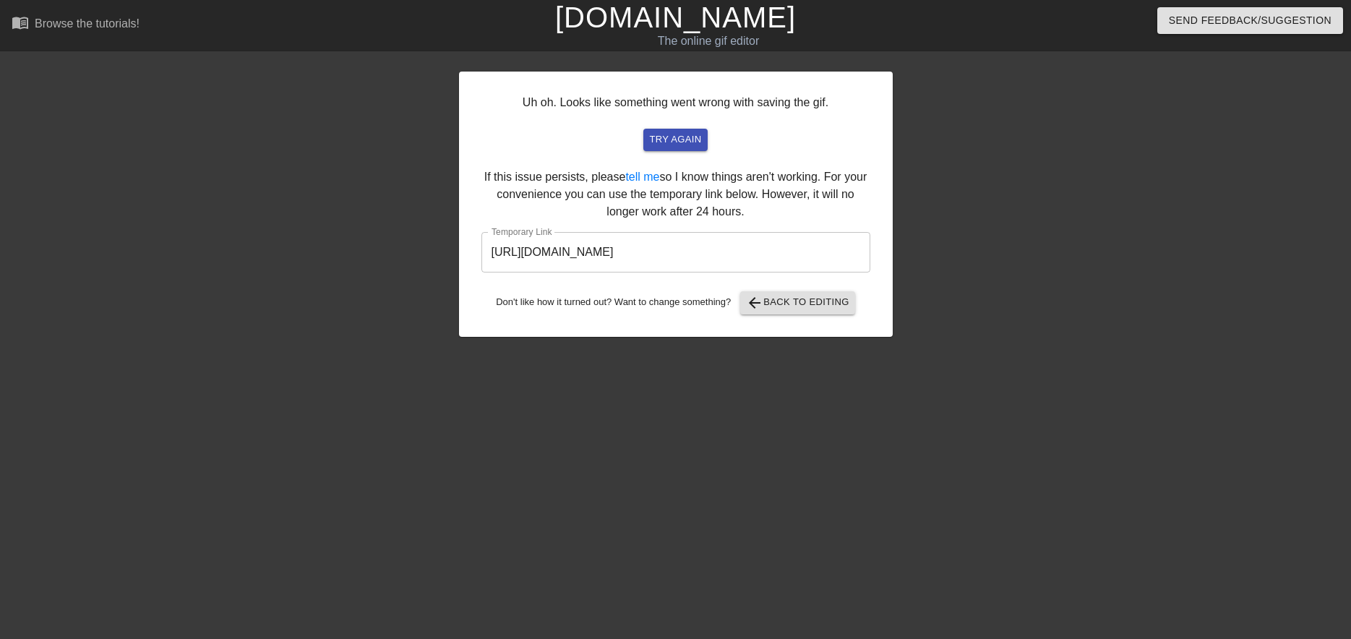
click at [593, 247] on input "[URL][DOMAIN_NAME]" at bounding box center [675, 252] width 389 height 40
click at [680, 140] on span "try again" at bounding box center [675, 140] width 52 height 17
